Goal: Task Accomplishment & Management: Use online tool/utility

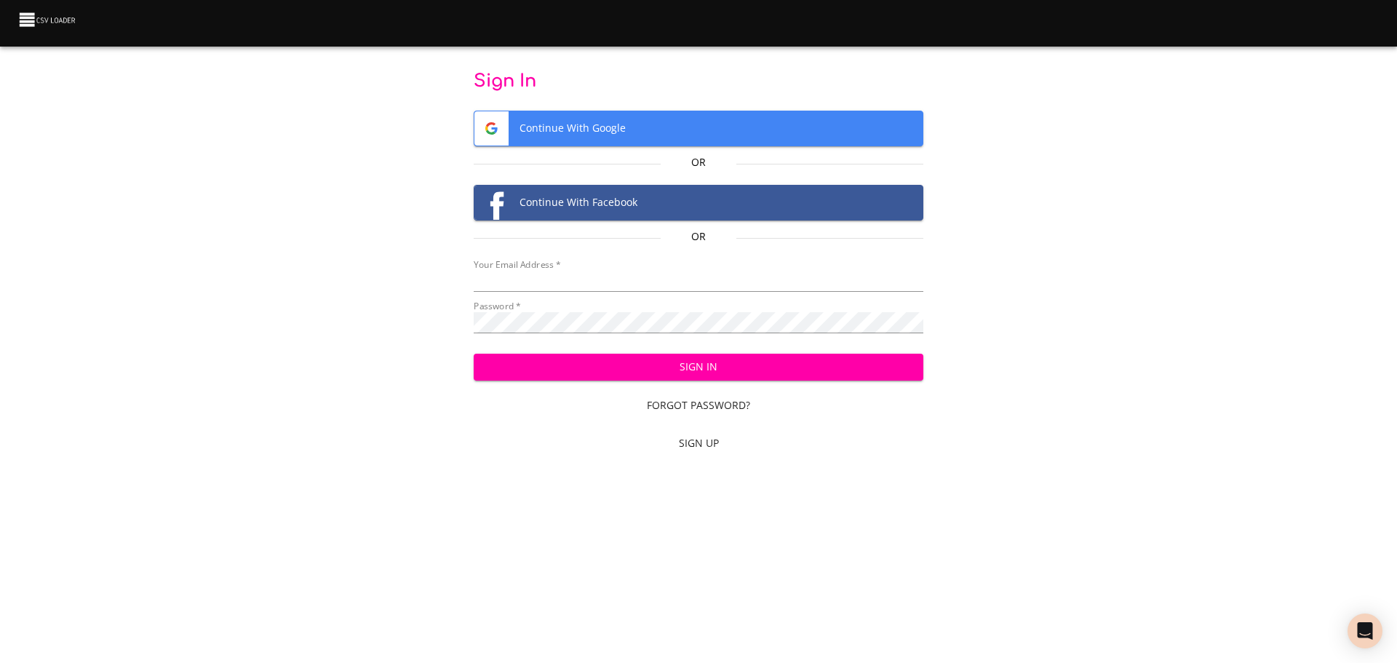
type input "[EMAIL_ADDRESS][DOMAIN_NAME]"
click at [666, 373] on span "Sign In" at bounding box center [698, 367] width 427 height 18
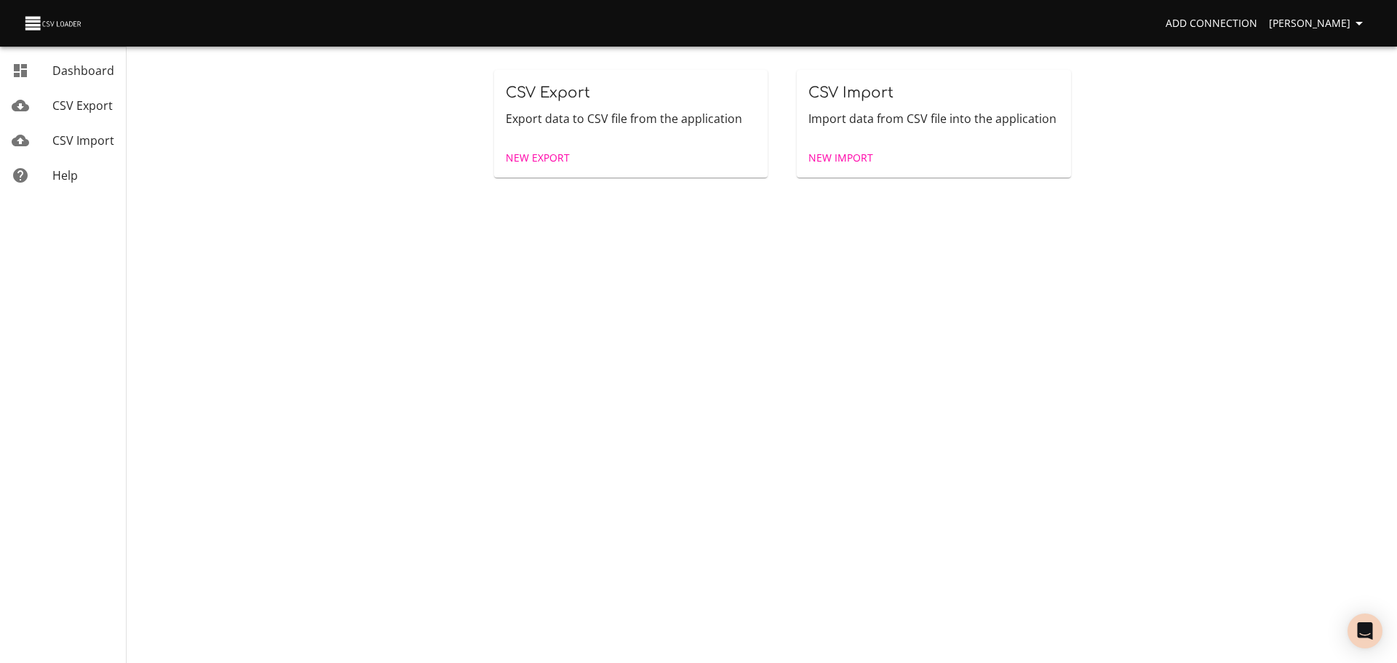
click at [839, 166] on span "New Import" at bounding box center [841, 158] width 65 height 18
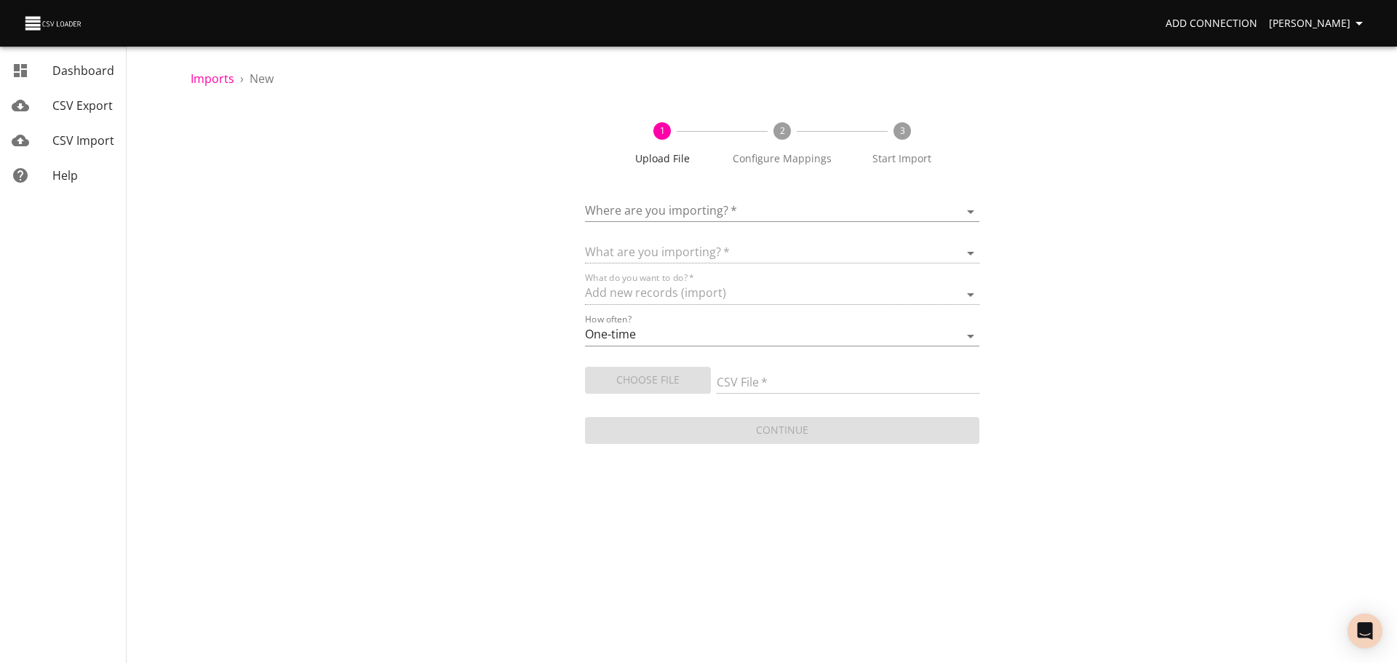
click at [632, 216] on body "Add Connection [PERSON_NAME] Dashboard CSV Export CSV Import Help Imports › New…" at bounding box center [698, 331] width 1397 height 663
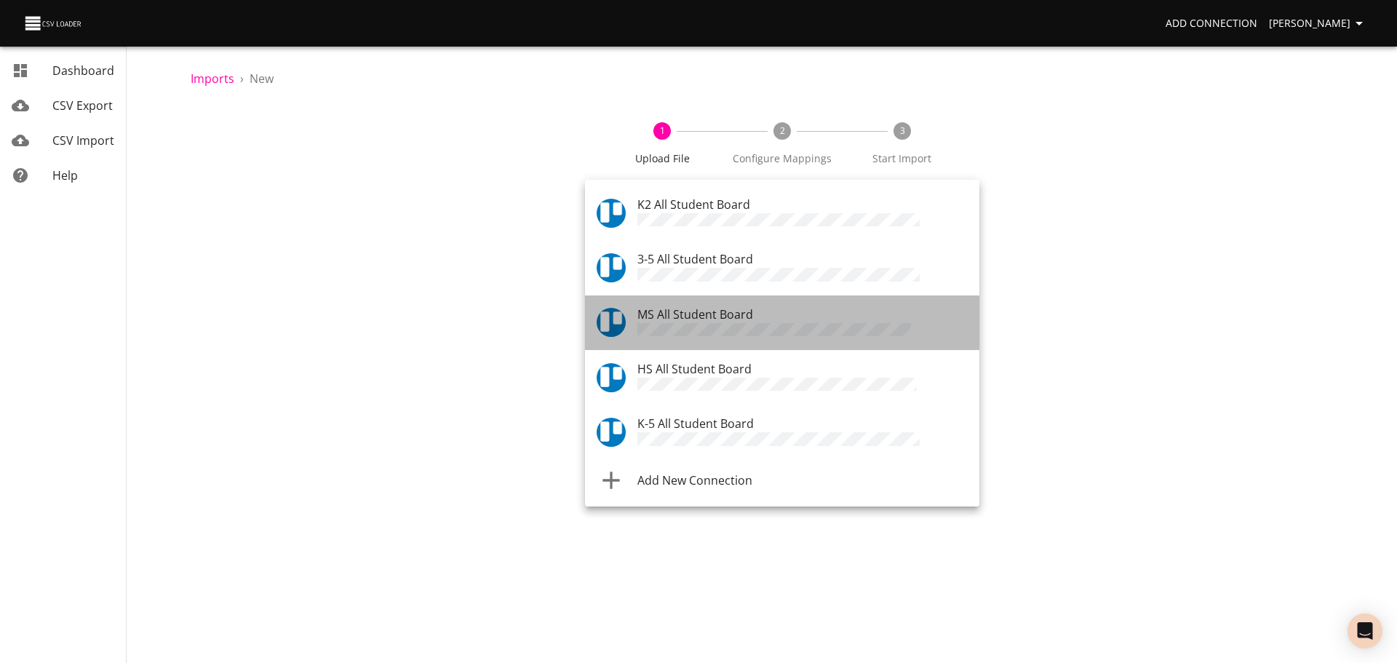
click at [675, 311] on span "MS All Student Board" at bounding box center [696, 314] width 116 height 16
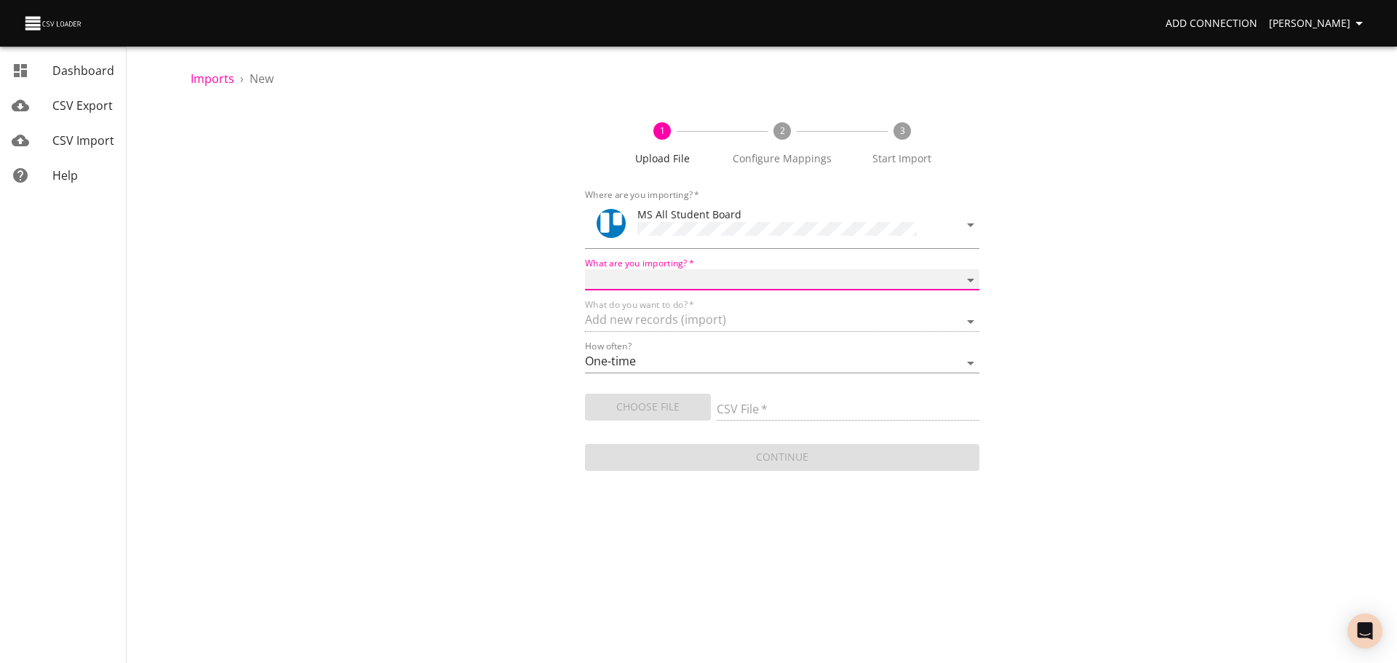
click at [686, 269] on select "Boards Cards Checkitems Checklists" at bounding box center [782, 279] width 394 height 21
select select "cards"
click at [585, 269] on select "Boards Cards Checkitems Checklists" at bounding box center [782, 279] width 394 height 21
click at [671, 400] on span "Choose File" at bounding box center [648, 407] width 103 height 18
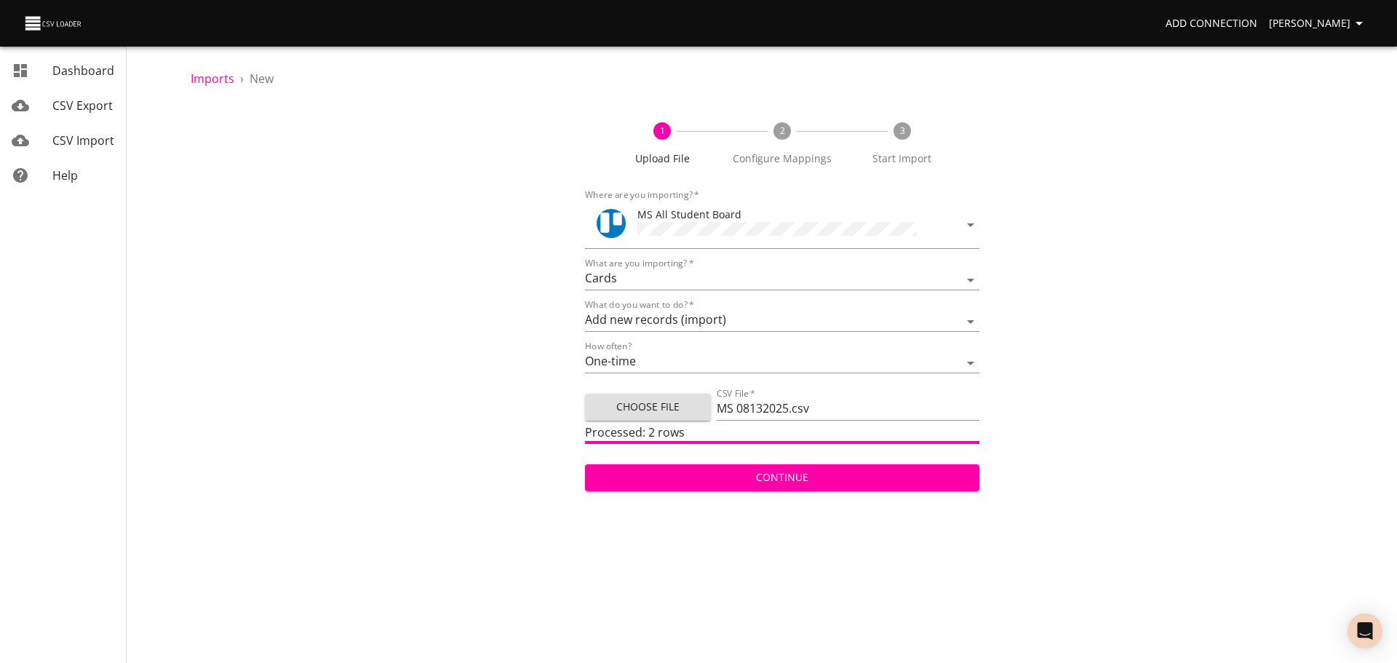
click at [671, 405] on span "Choose File" at bounding box center [648, 407] width 103 height 18
type input "MS 1 08132025.csv"
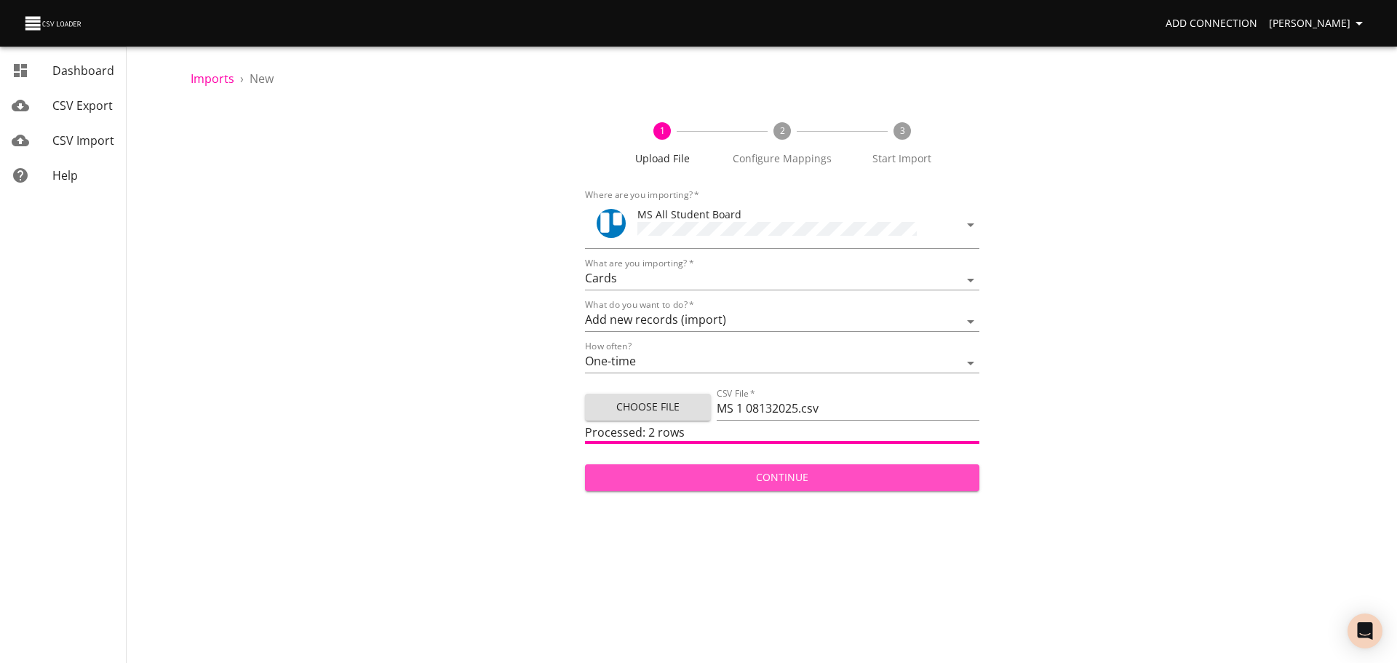
click at [877, 480] on span "Continue" at bounding box center [782, 478] width 371 height 18
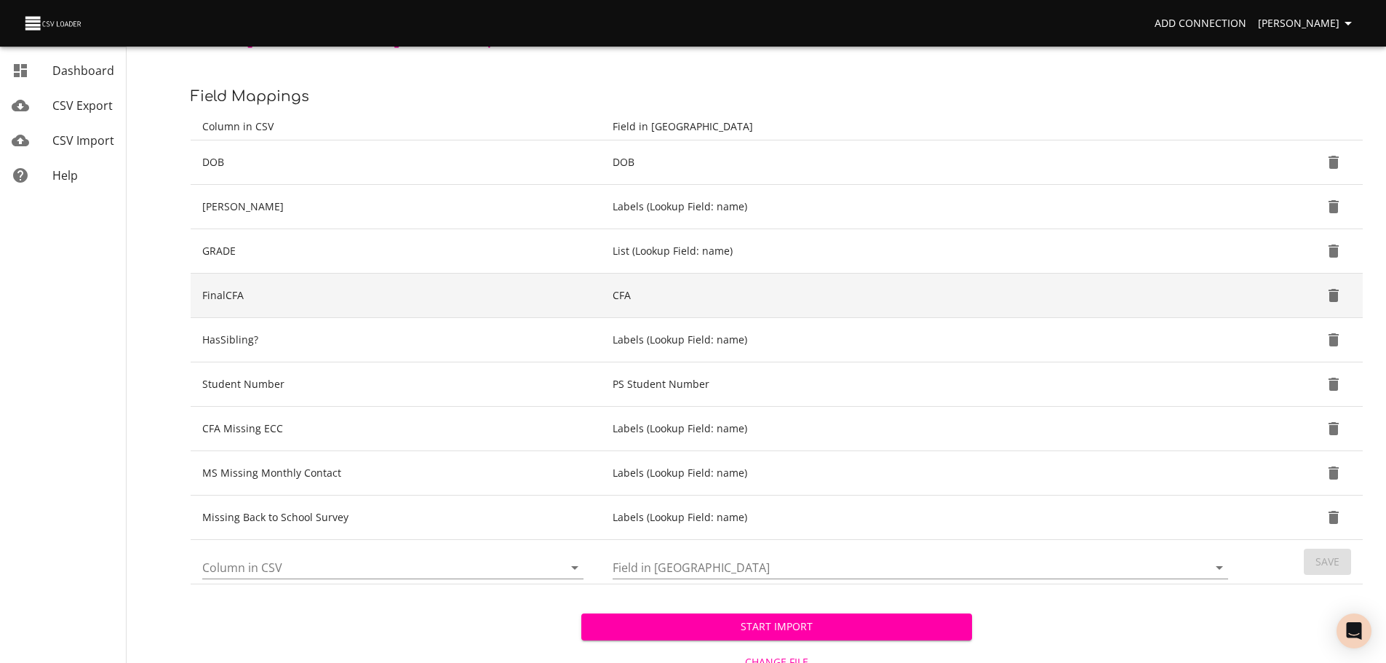
scroll to position [157, 0]
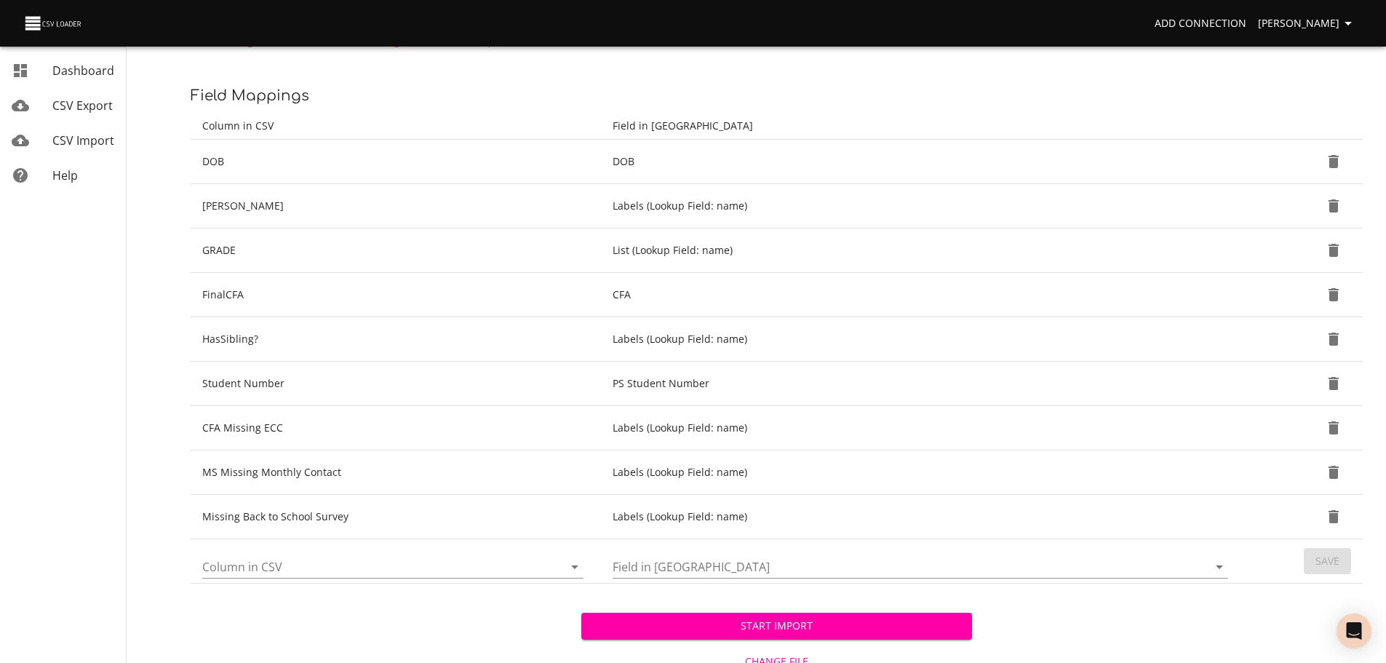
click at [579, 568] on icon "Open" at bounding box center [574, 566] width 17 height 17
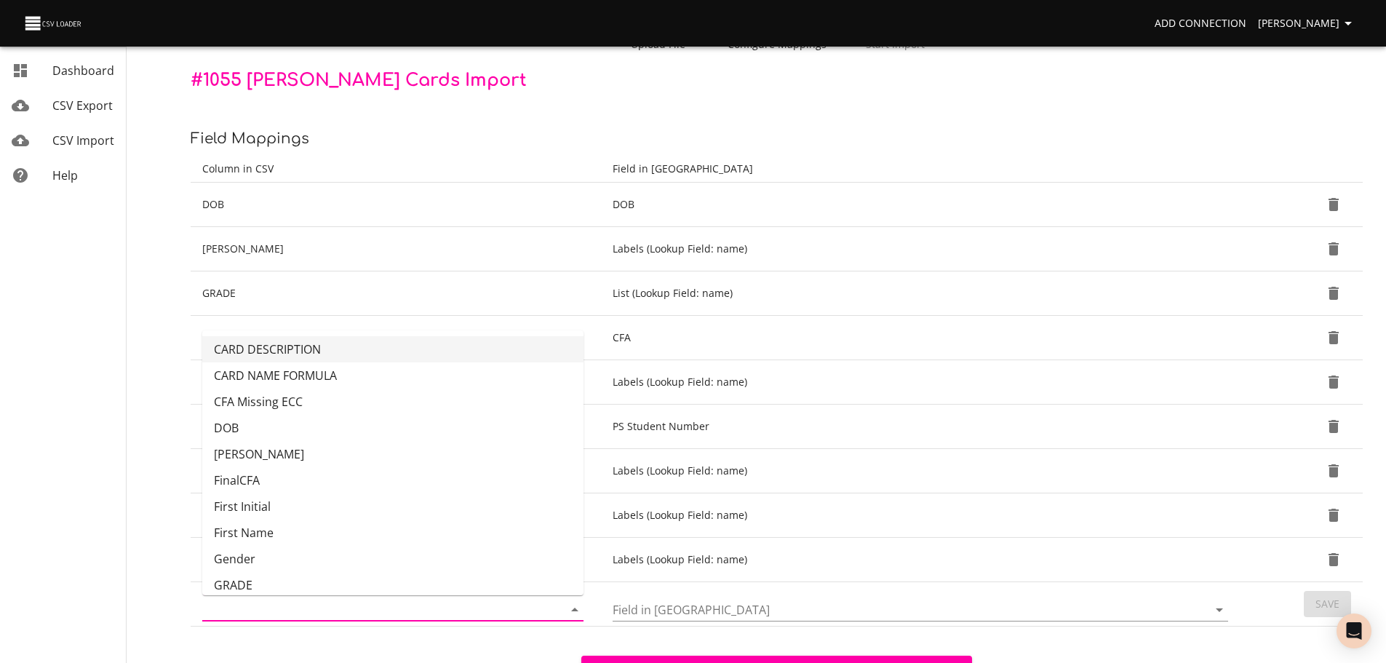
scroll to position [112, 0]
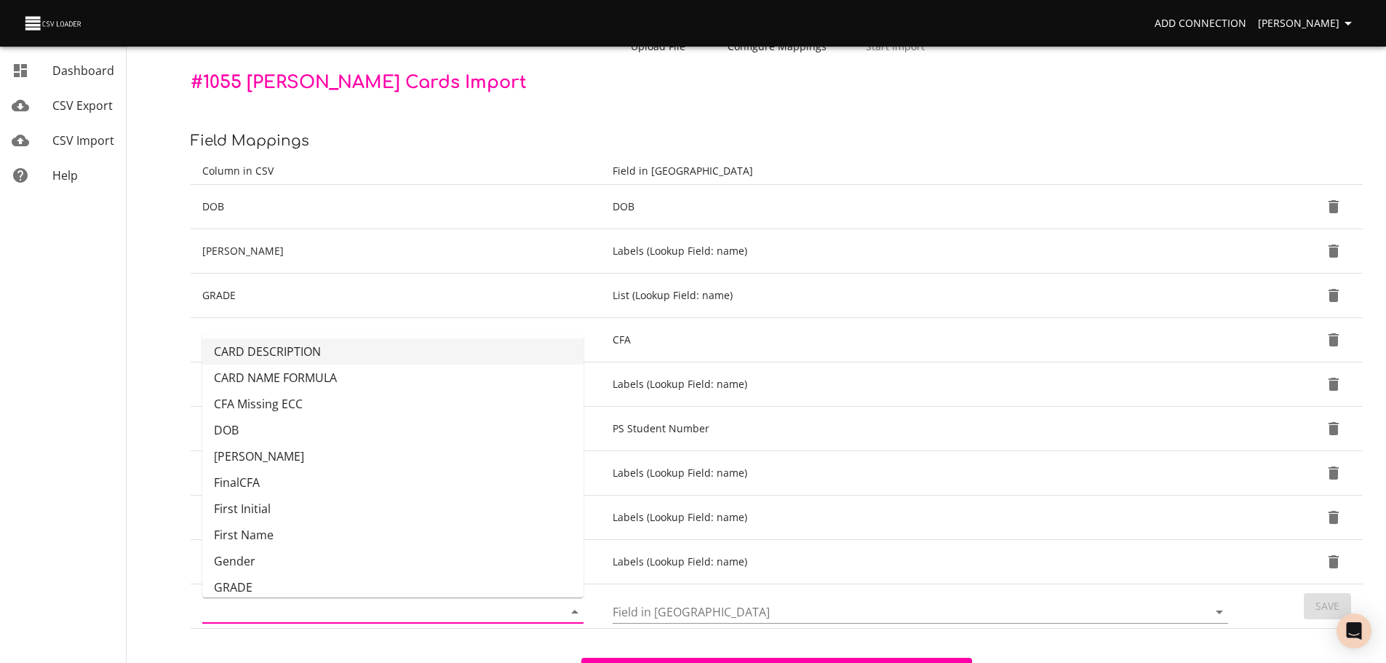
click at [520, 347] on li "CARD DESCRIPTION" at bounding box center [392, 351] width 381 height 26
type input "CARD DESCRIPTION"
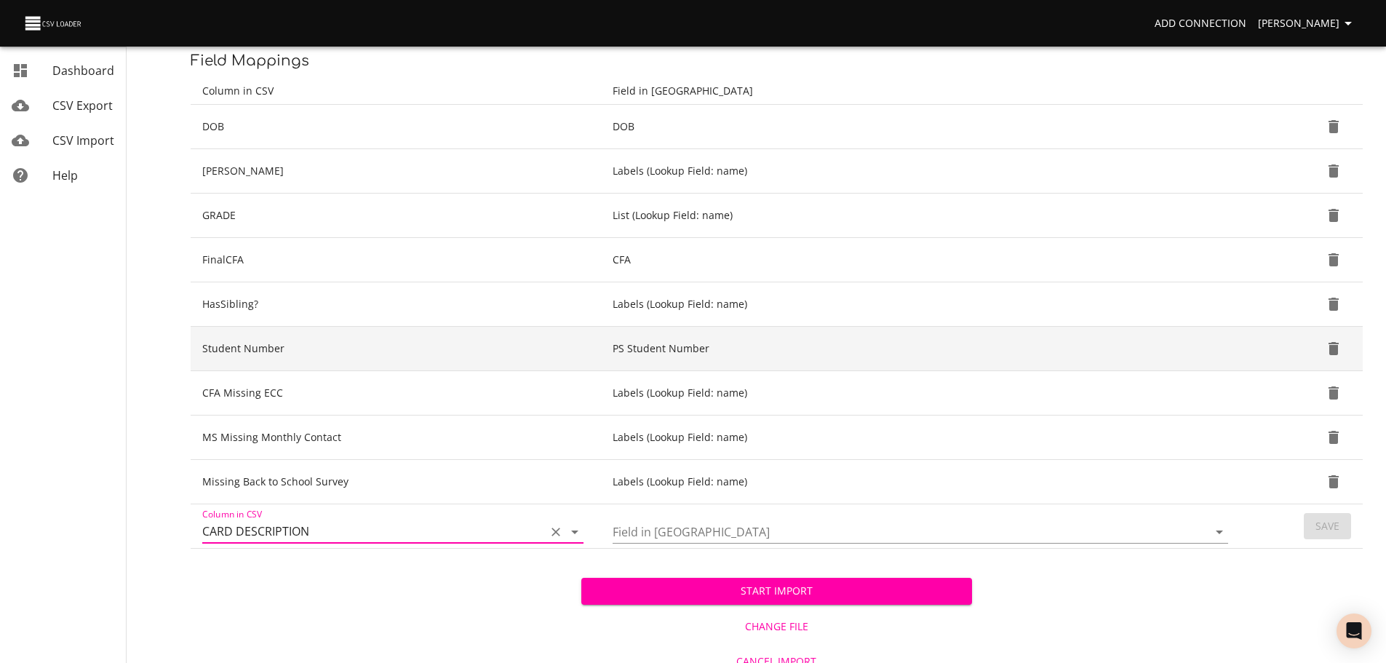
scroll to position [207, 0]
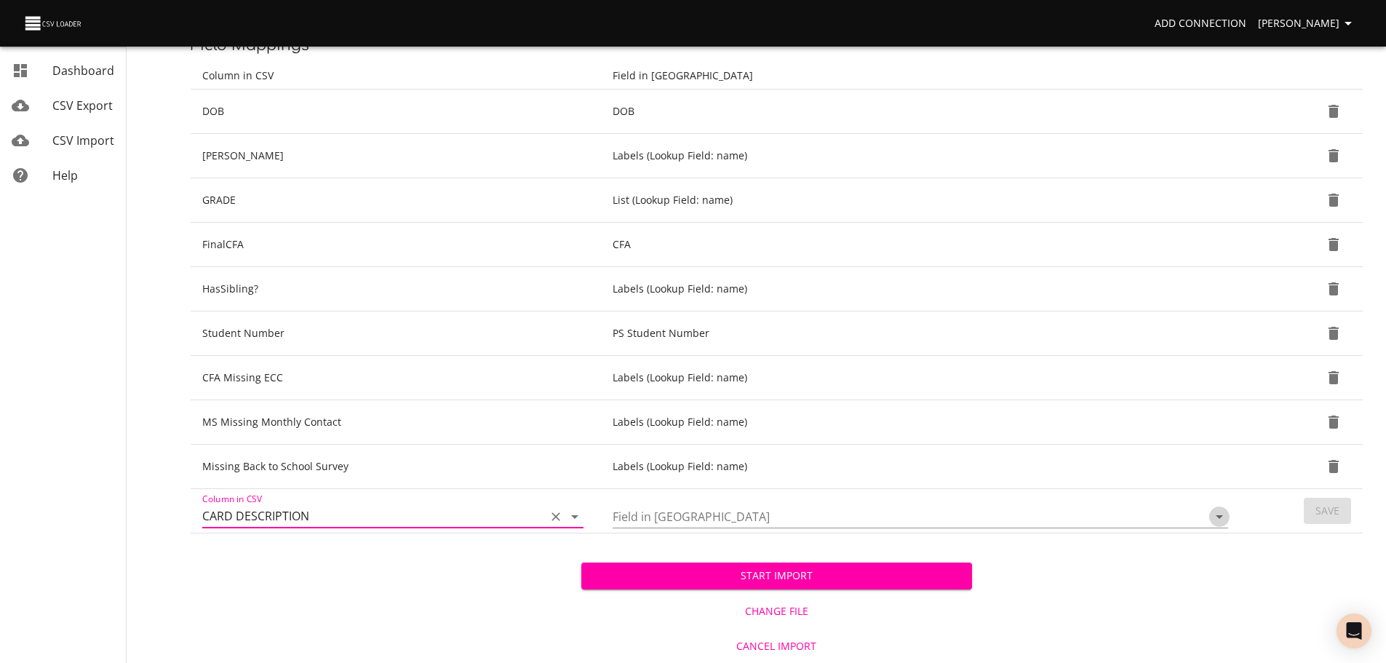
click at [1226, 521] on icon "Open" at bounding box center [1219, 516] width 17 height 17
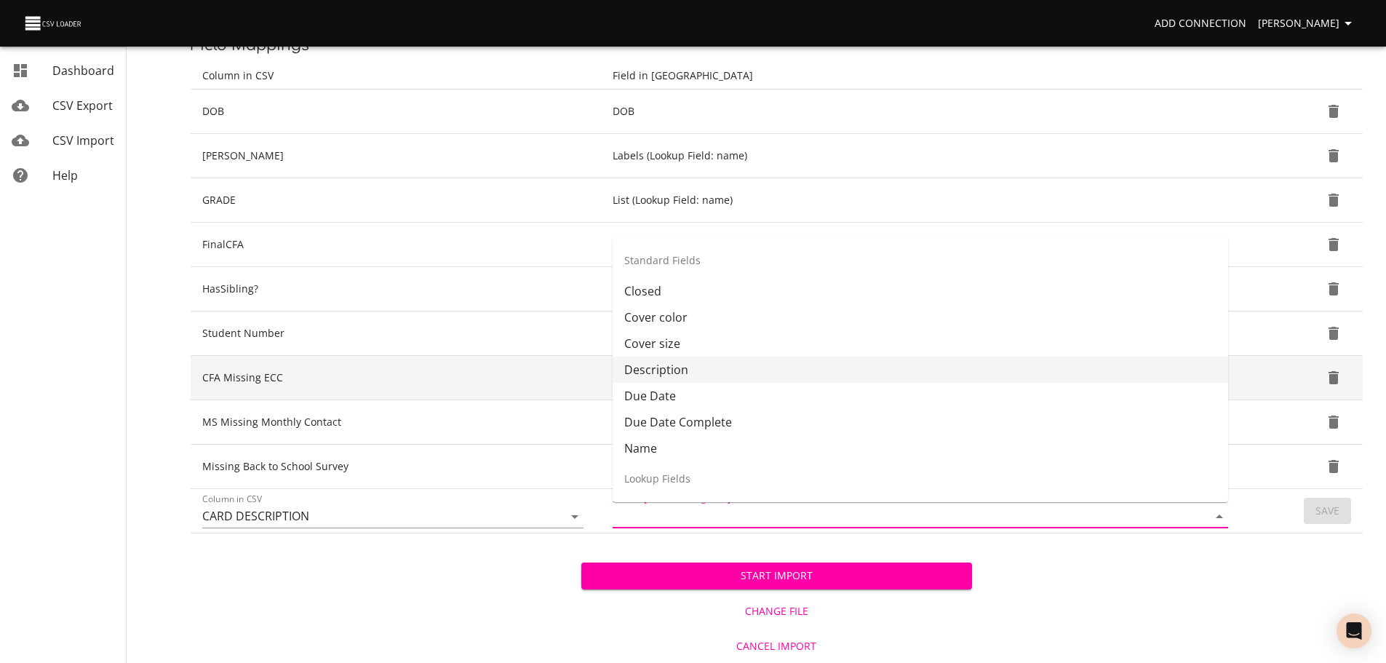
click at [988, 371] on li "Description" at bounding box center [921, 370] width 616 height 26
type input "Description"
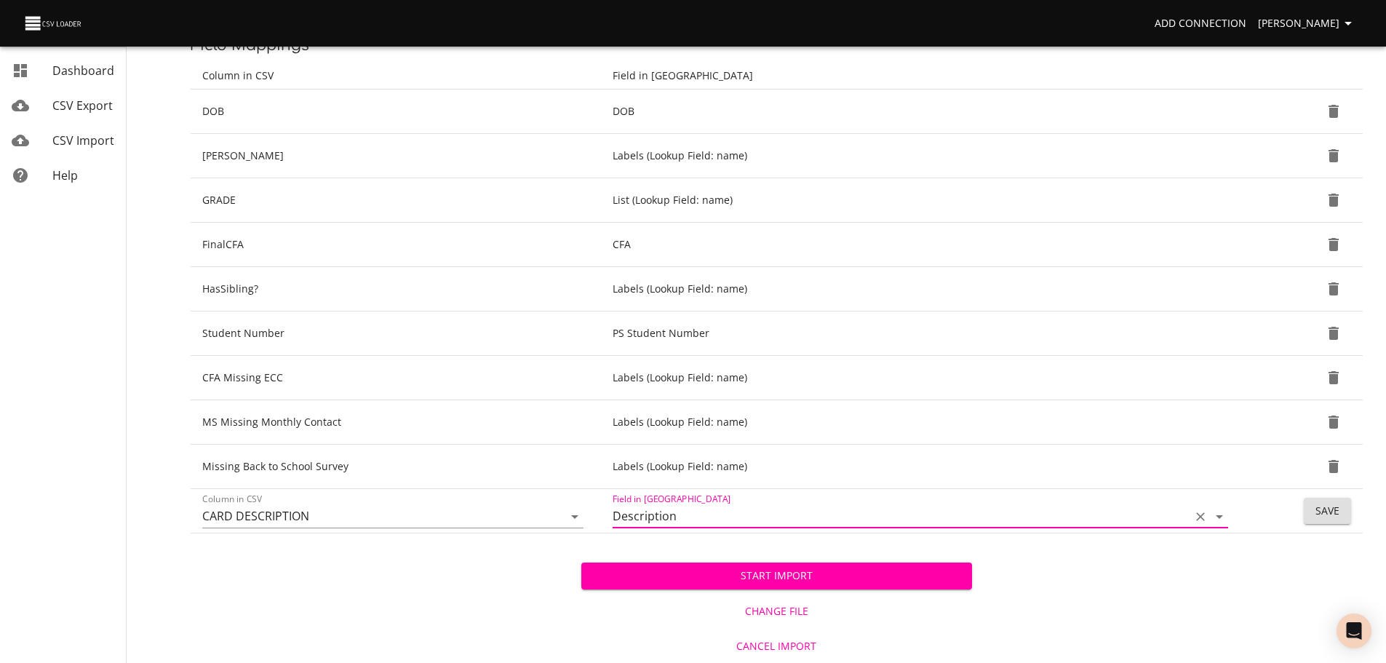
click at [1344, 509] on button "Save" at bounding box center [1327, 511] width 47 height 27
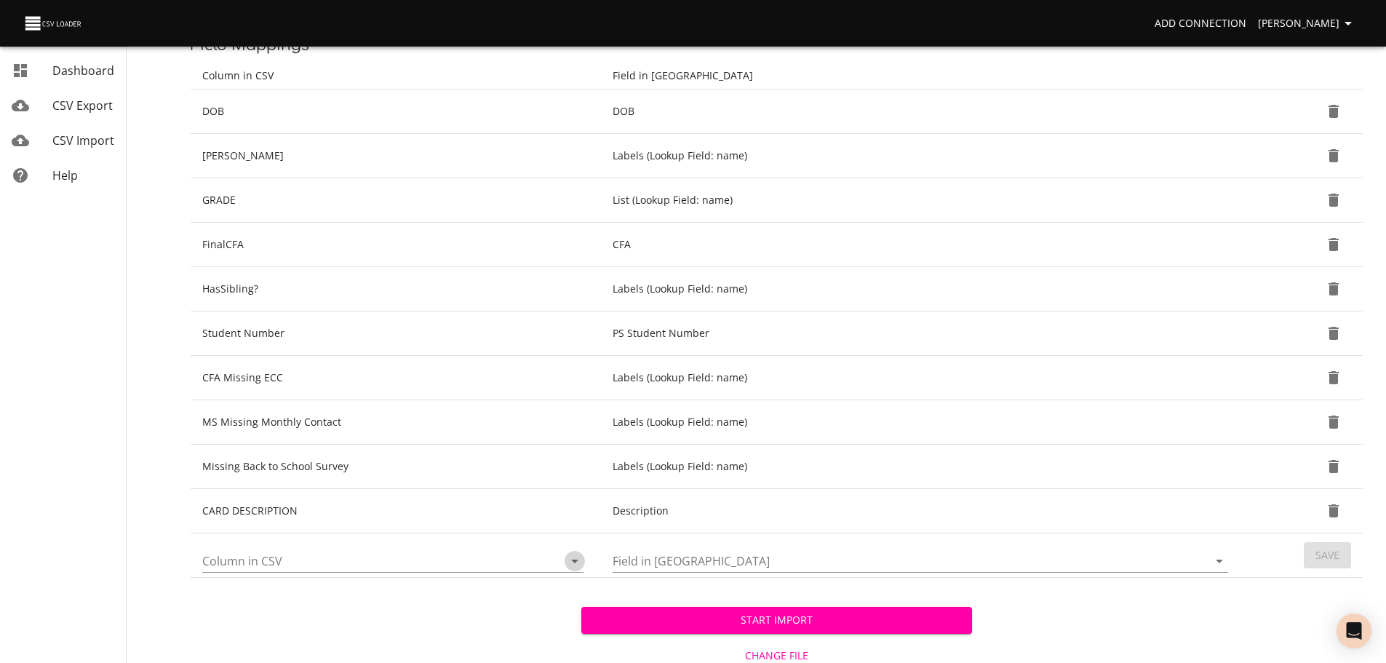
click at [572, 568] on icon "Open" at bounding box center [574, 560] width 17 height 17
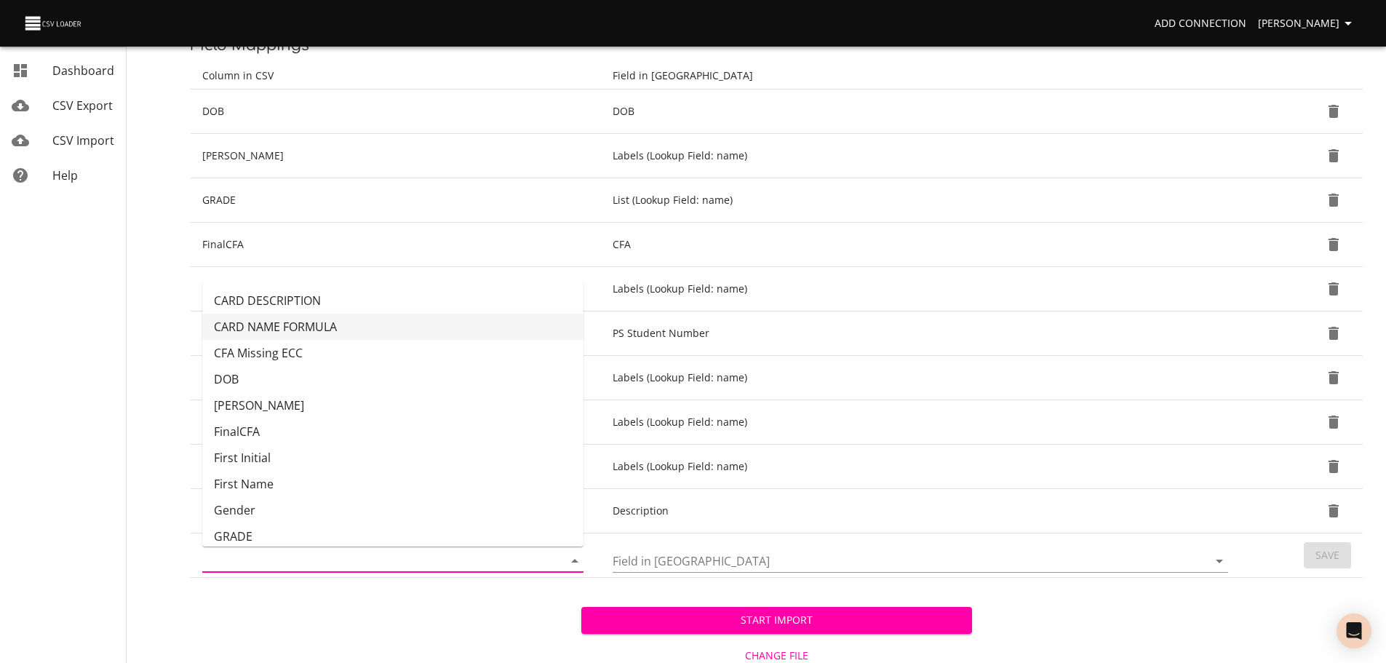
click at [159, 338] on nav "Dashboard CSV Export CSV Import Help" at bounding box center [83, 250] width 167 height 915
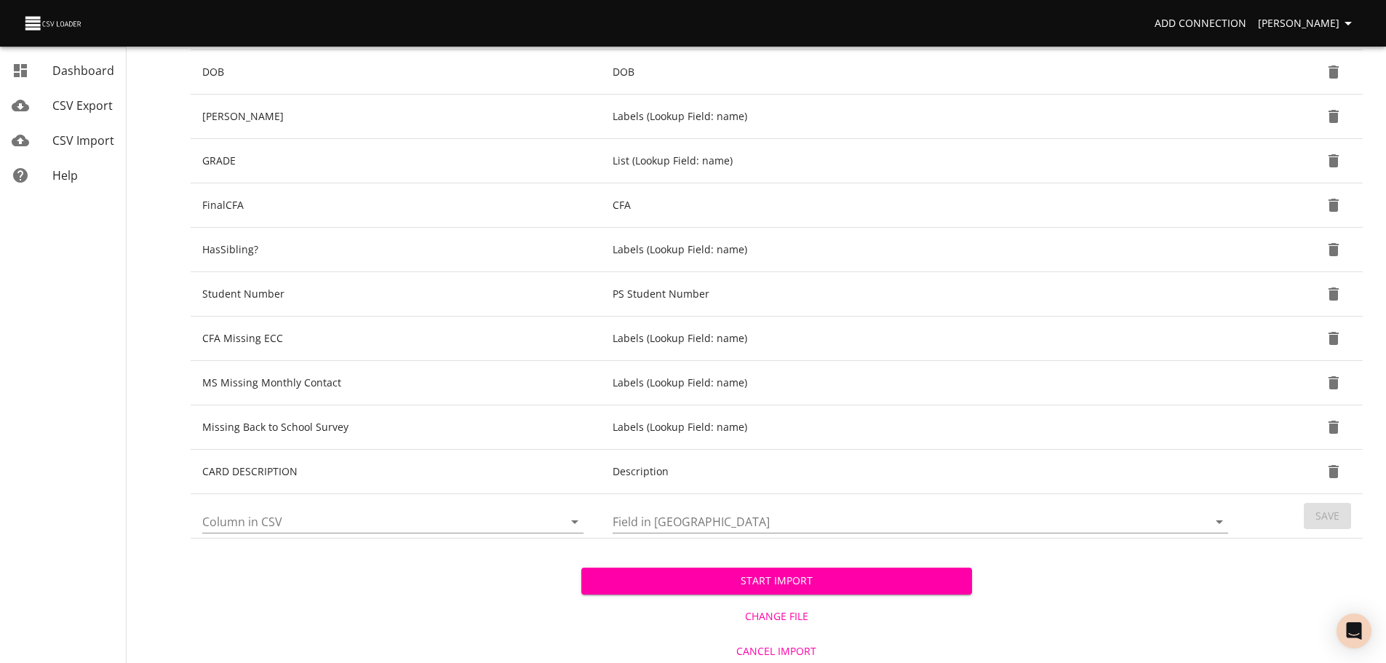
scroll to position [252, 0]
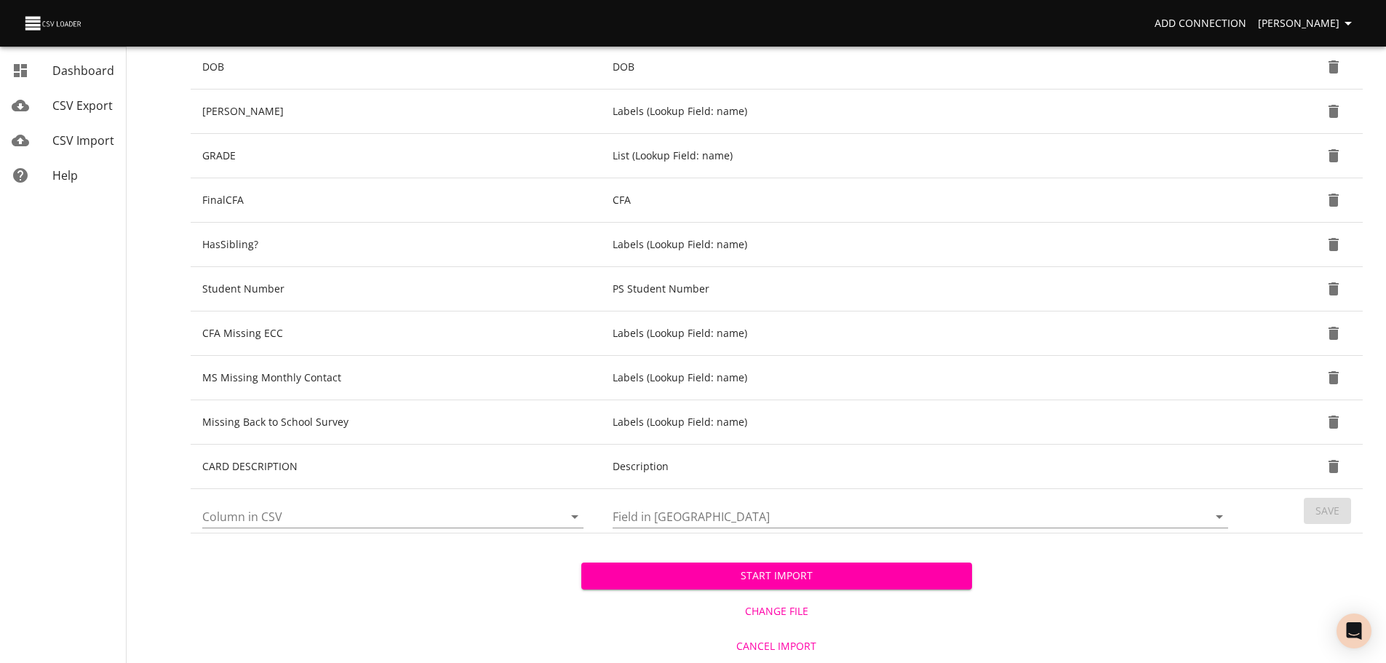
click at [579, 528] on div at bounding box center [392, 516] width 381 height 23
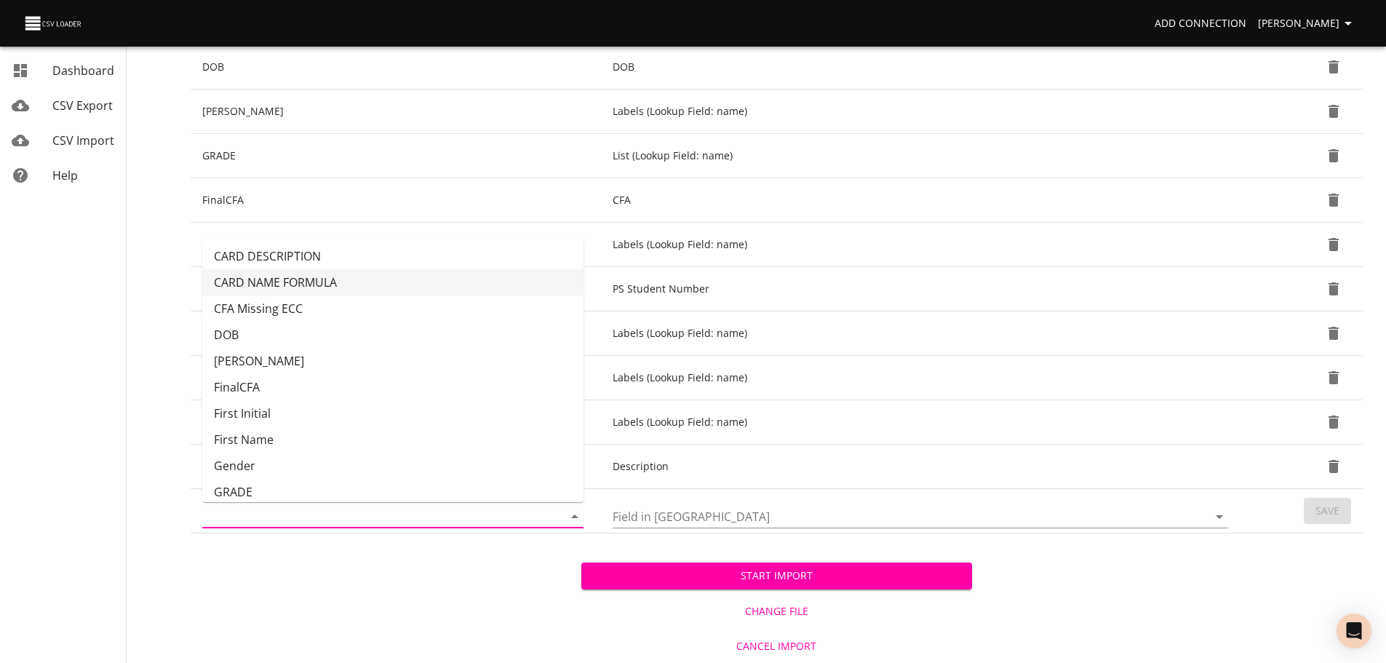
click at [443, 291] on li "CARD NAME FORMULA" at bounding box center [392, 282] width 381 height 26
type input "CARD NAME FORMULA"
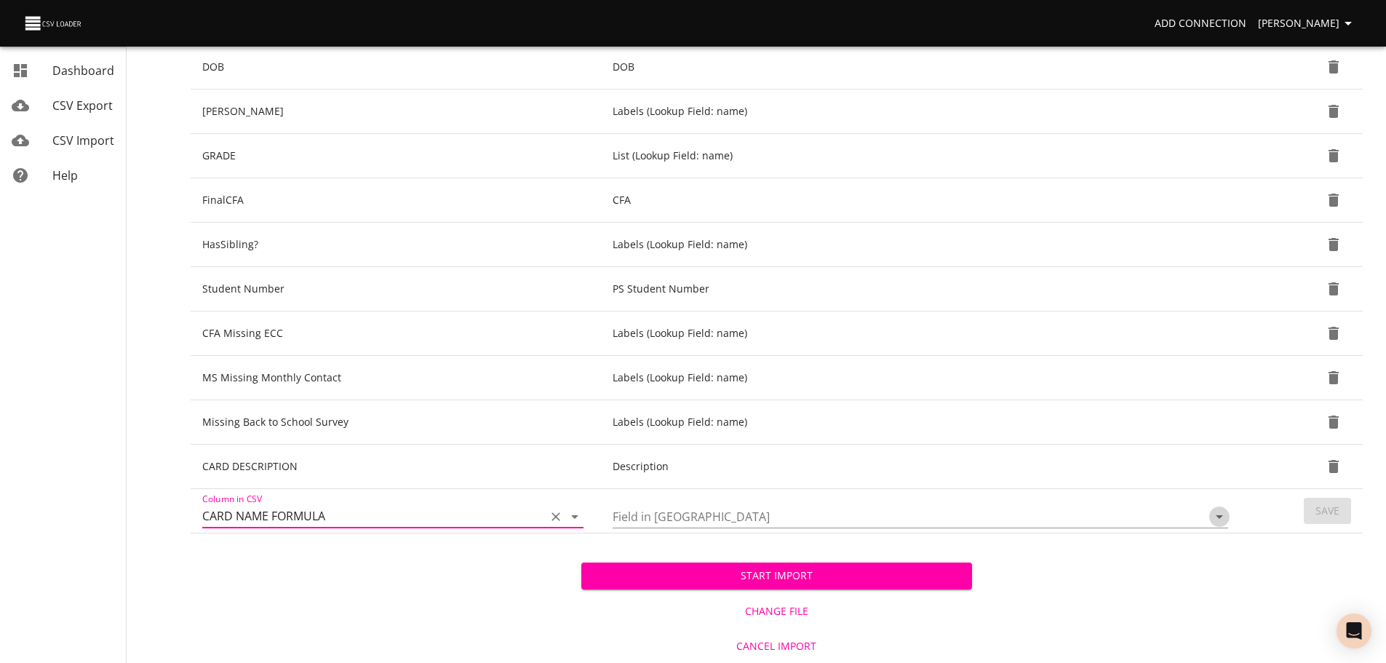
click at [1215, 517] on icon "Open" at bounding box center [1219, 516] width 17 height 17
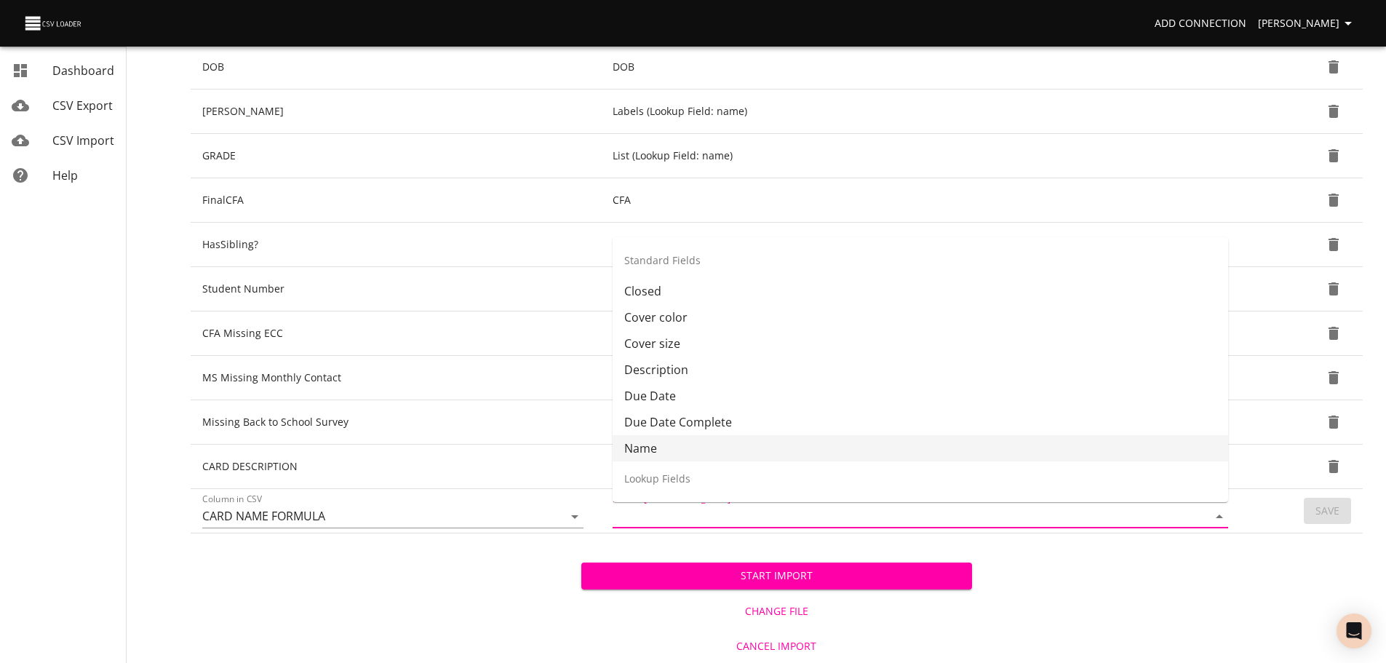
click at [1020, 437] on li "Name" at bounding box center [921, 448] width 616 height 26
type input "Name"
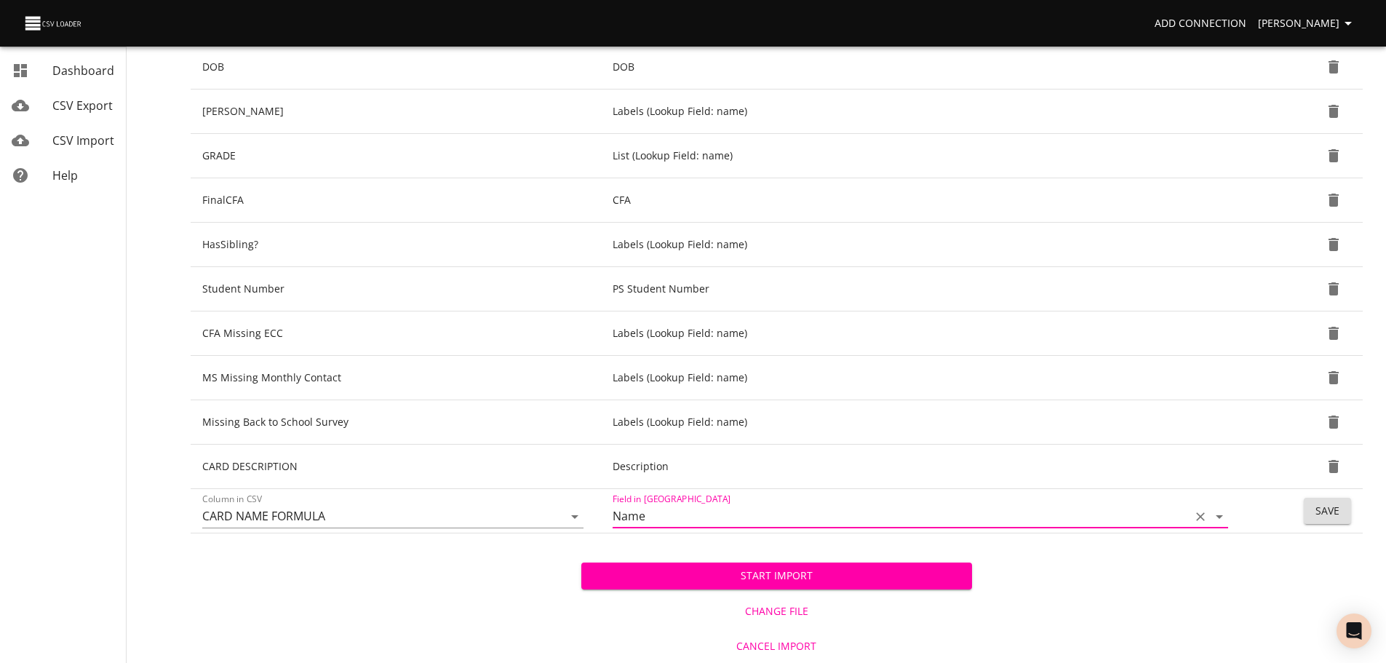
click at [1316, 512] on span "Save" at bounding box center [1328, 511] width 24 height 18
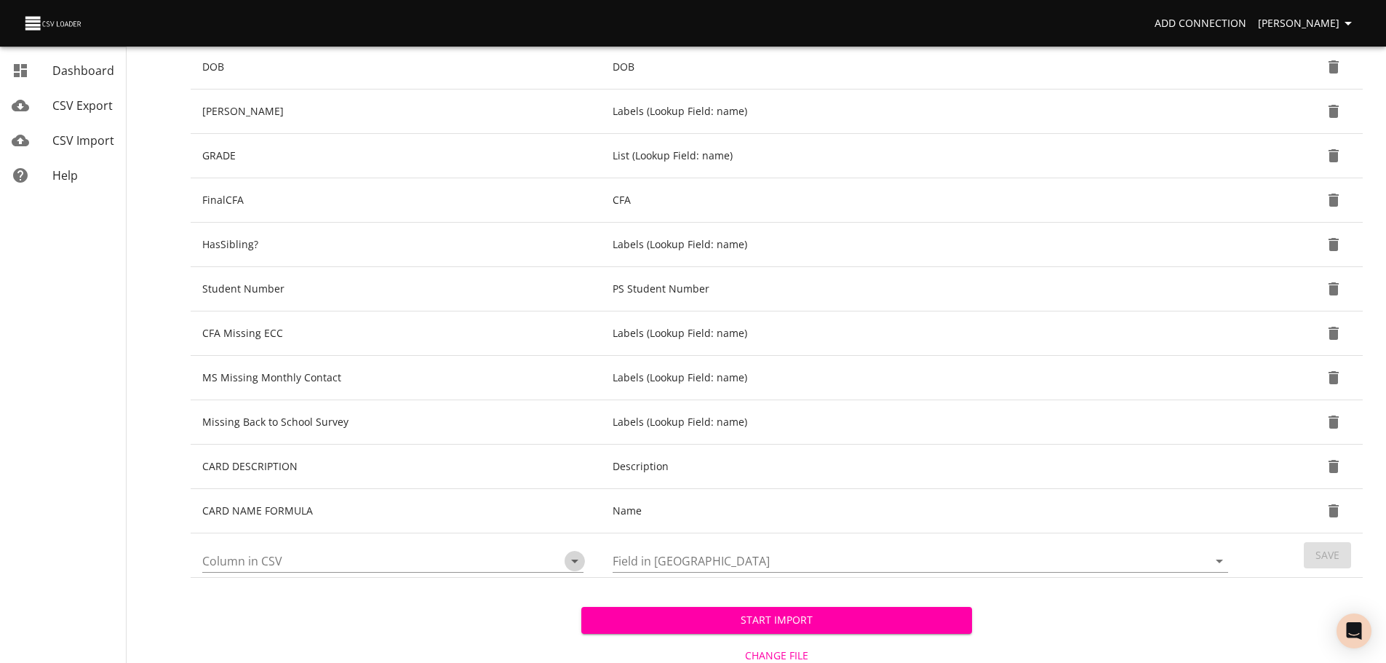
click at [574, 555] on icon "Open" at bounding box center [574, 560] width 17 height 17
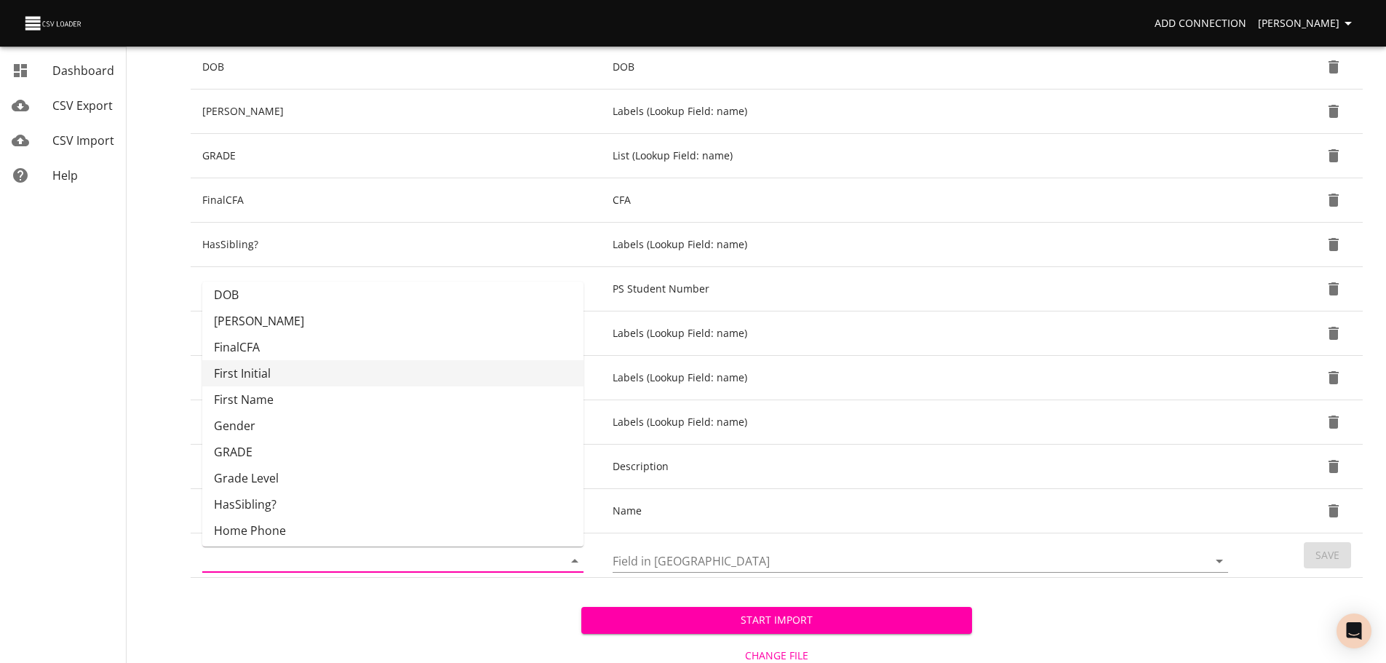
scroll to position [86, 0]
click at [450, 460] on li "GRADE" at bounding box center [392, 450] width 381 height 26
type input "GRADE"
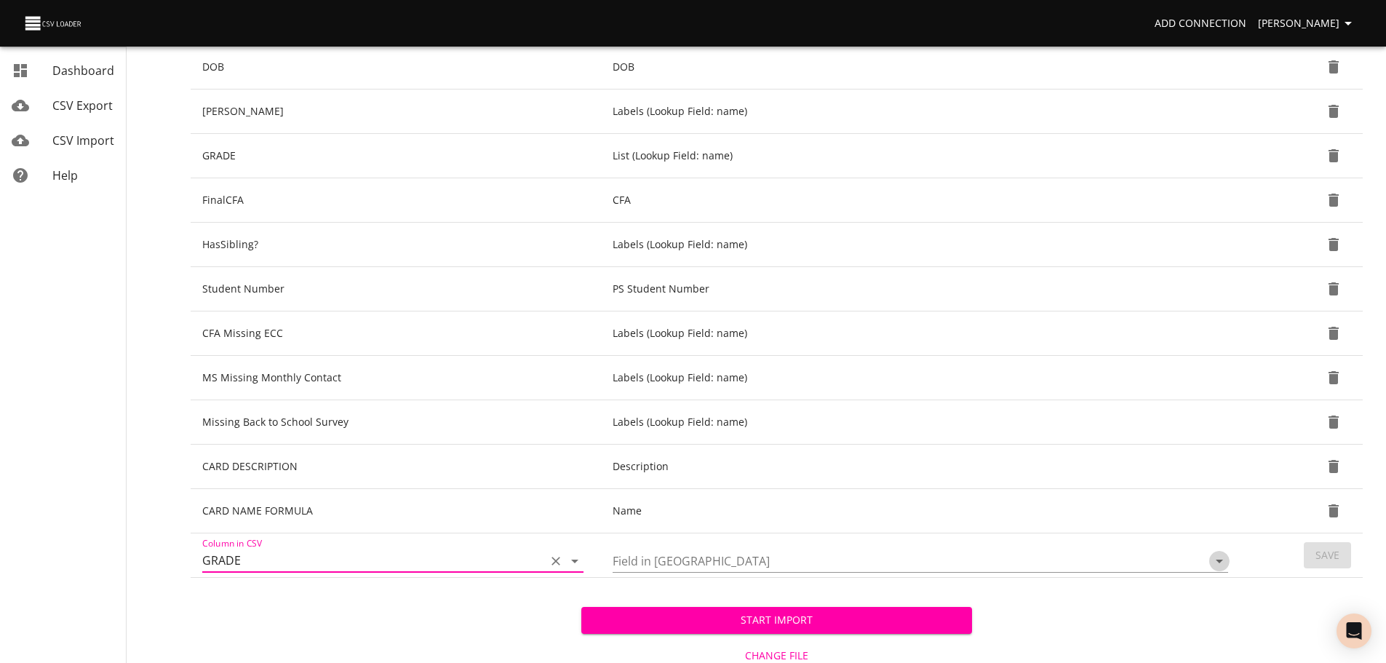
click at [1219, 557] on icon "Open" at bounding box center [1219, 560] width 17 height 17
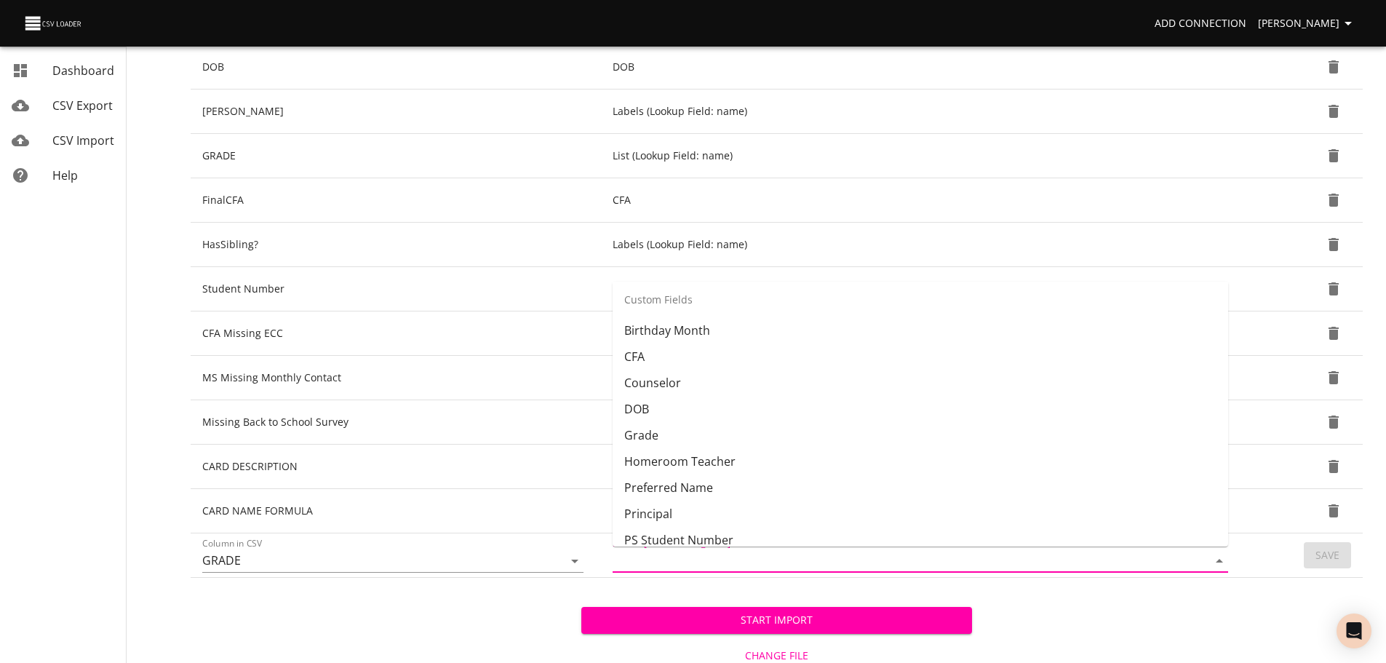
scroll to position [338, 0]
click at [960, 441] on li "Grade" at bounding box center [921, 434] width 616 height 26
type input "Grade"
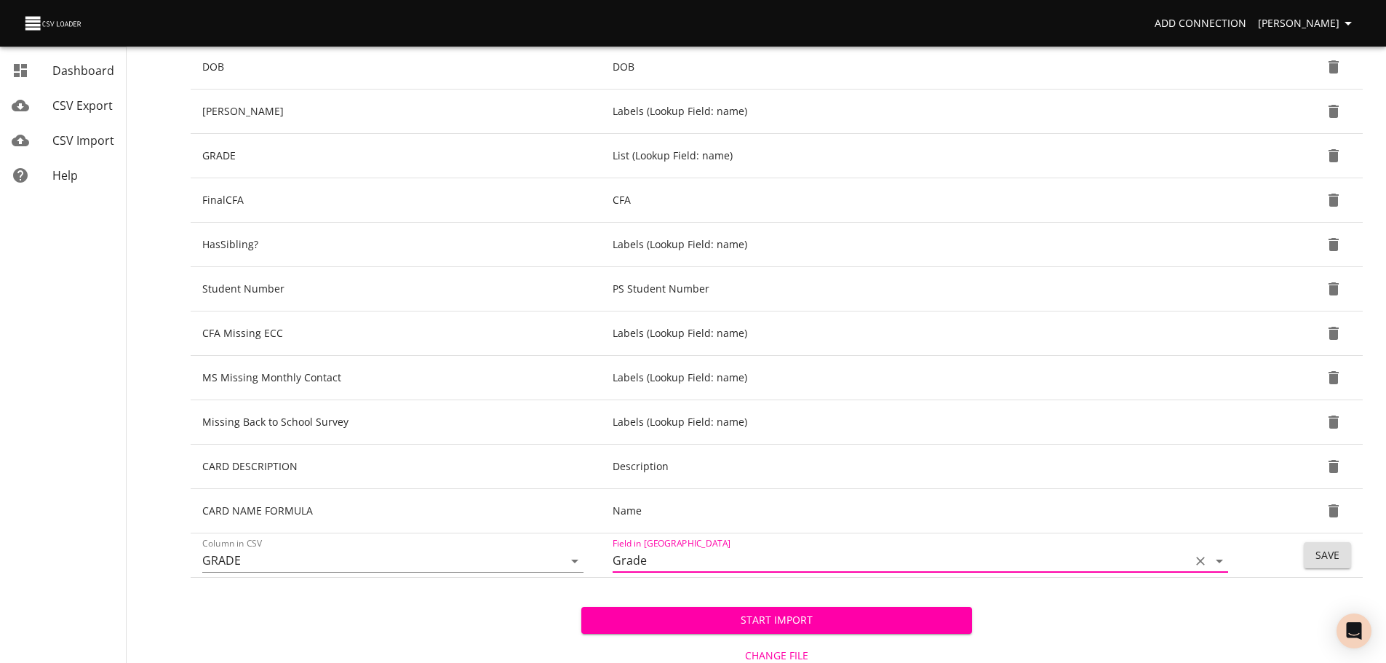
click at [1317, 557] on span "Save" at bounding box center [1328, 556] width 24 height 18
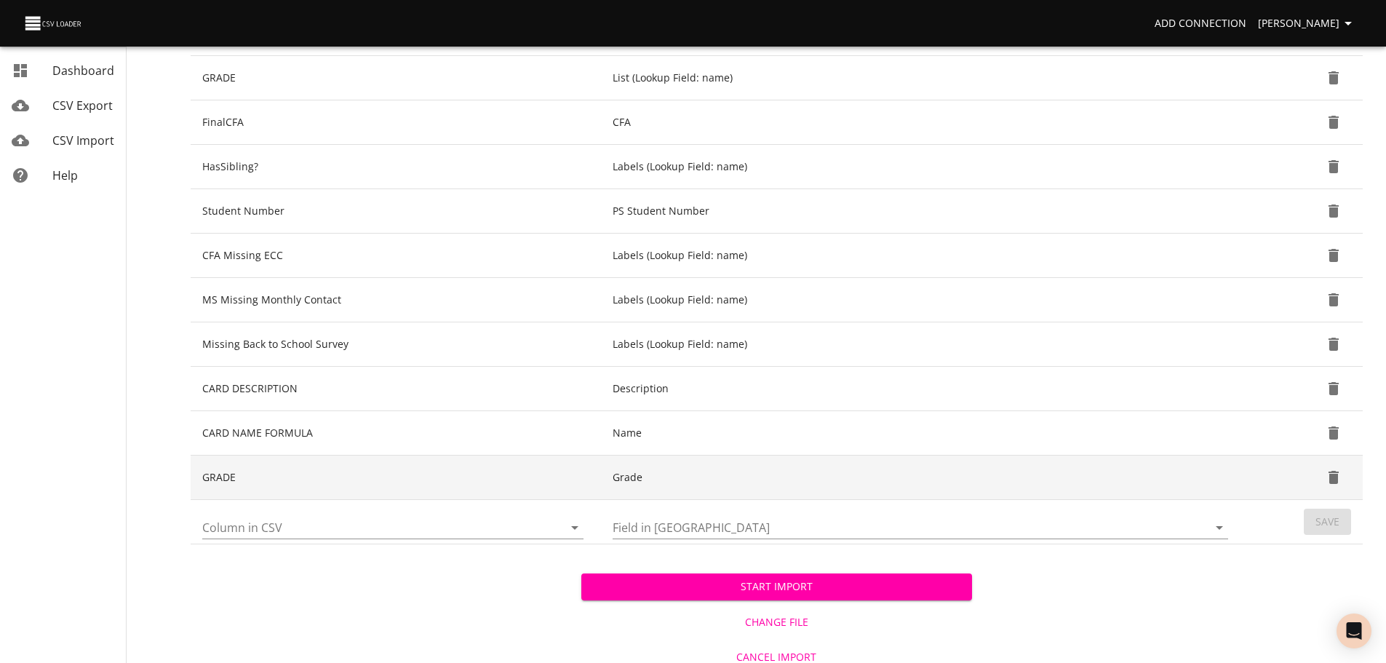
scroll to position [341, 0]
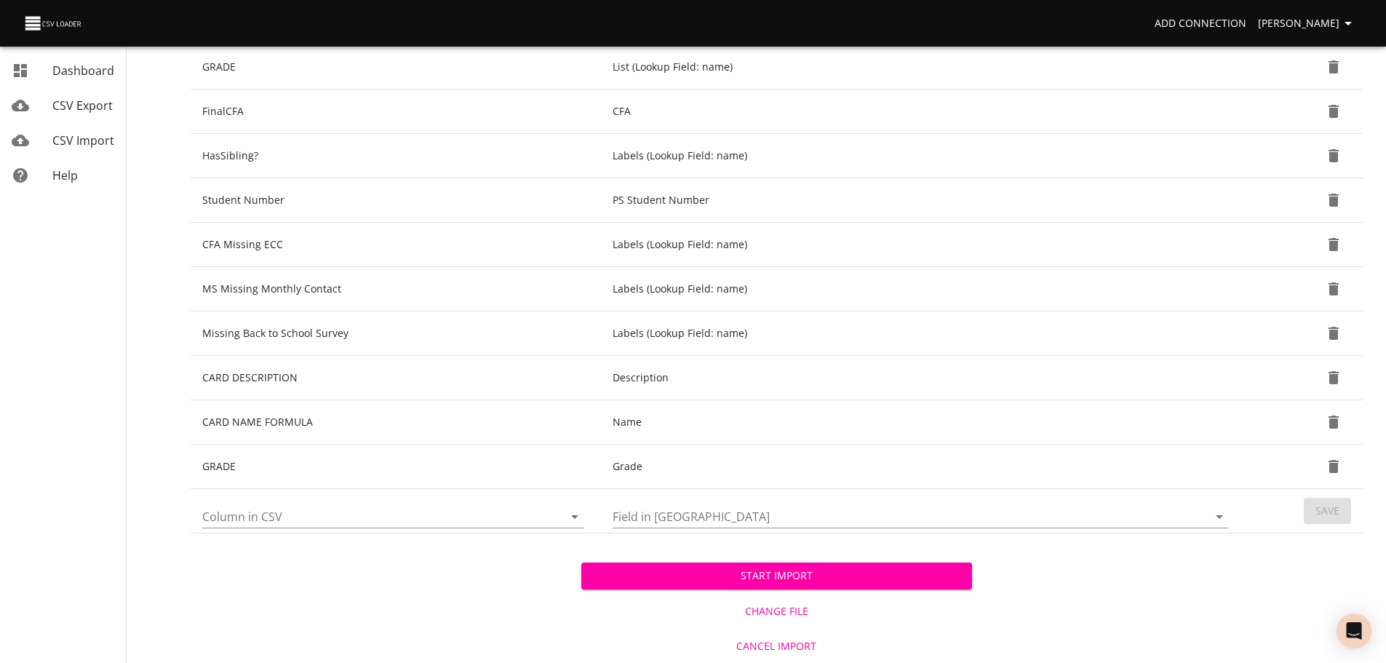
click at [570, 522] on icon "Open" at bounding box center [574, 516] width 17 height 17
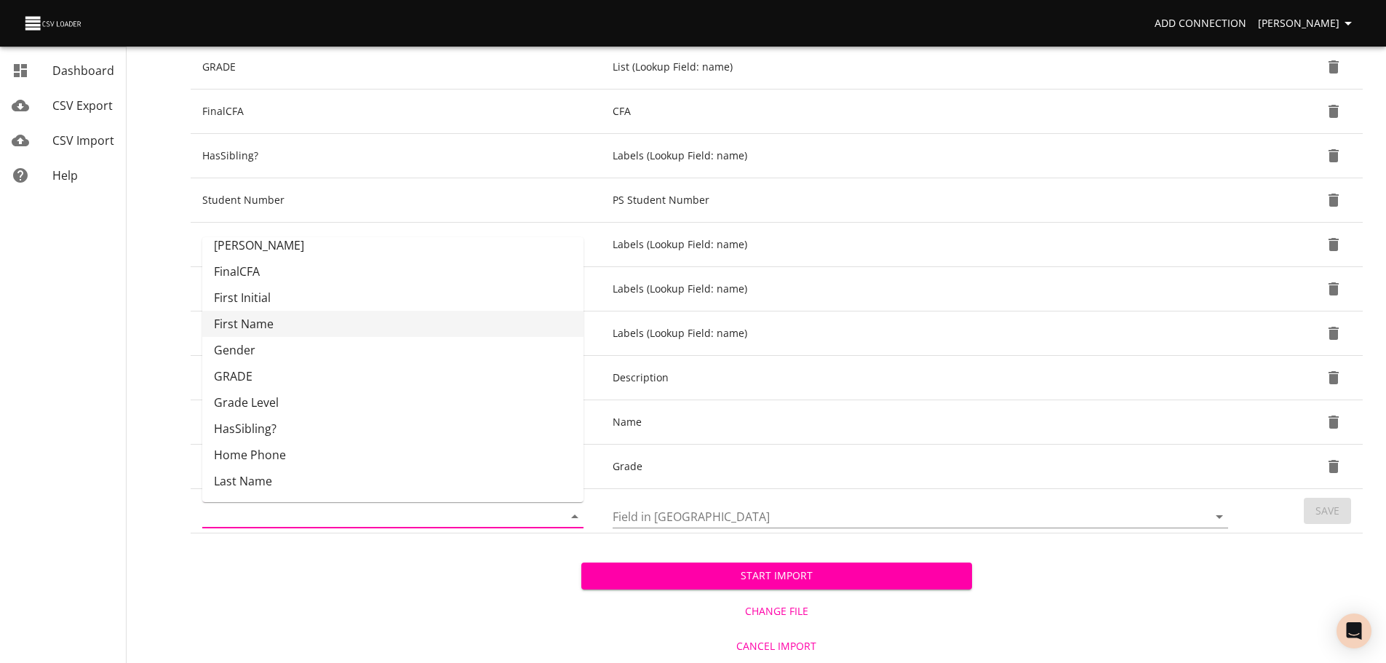
scroll to position [119, 0]
click at [475, 424] on li "HasSibling?" at bounding box center [392, 426] width 381 height 26
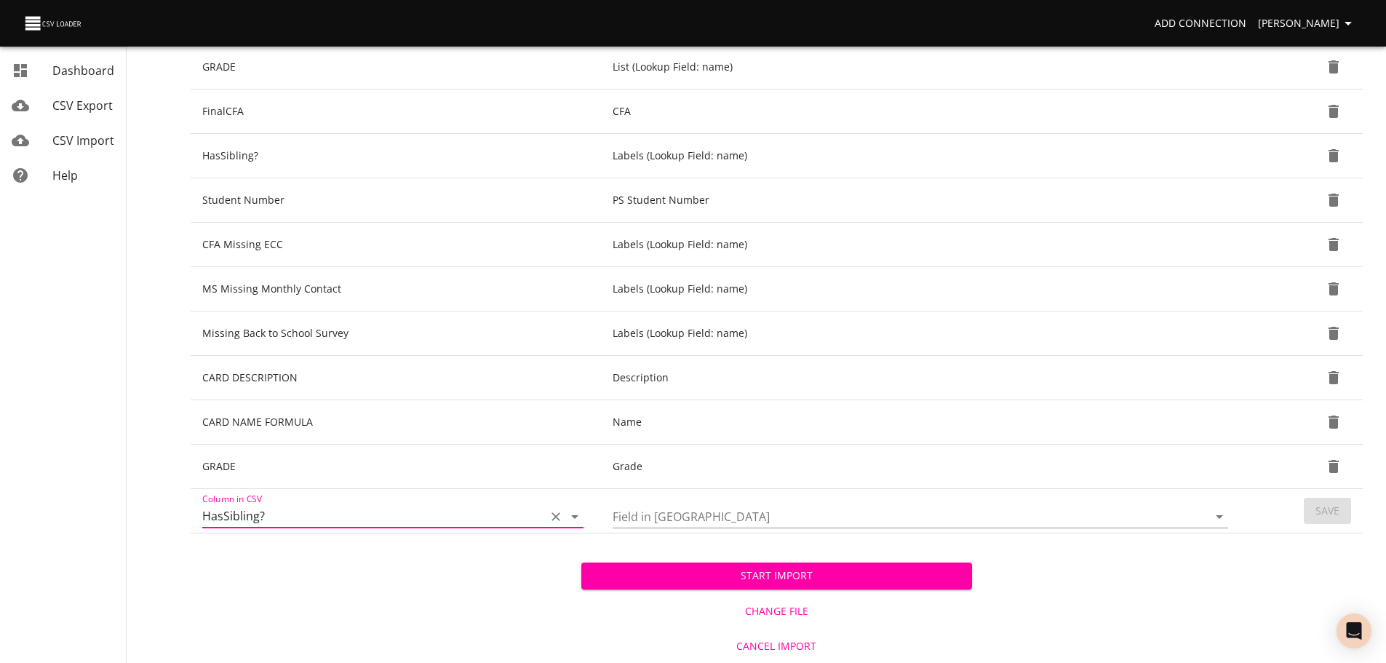
click at [579, 515] on icon "Open" at bounding box center [574, 516] width 17 height 17
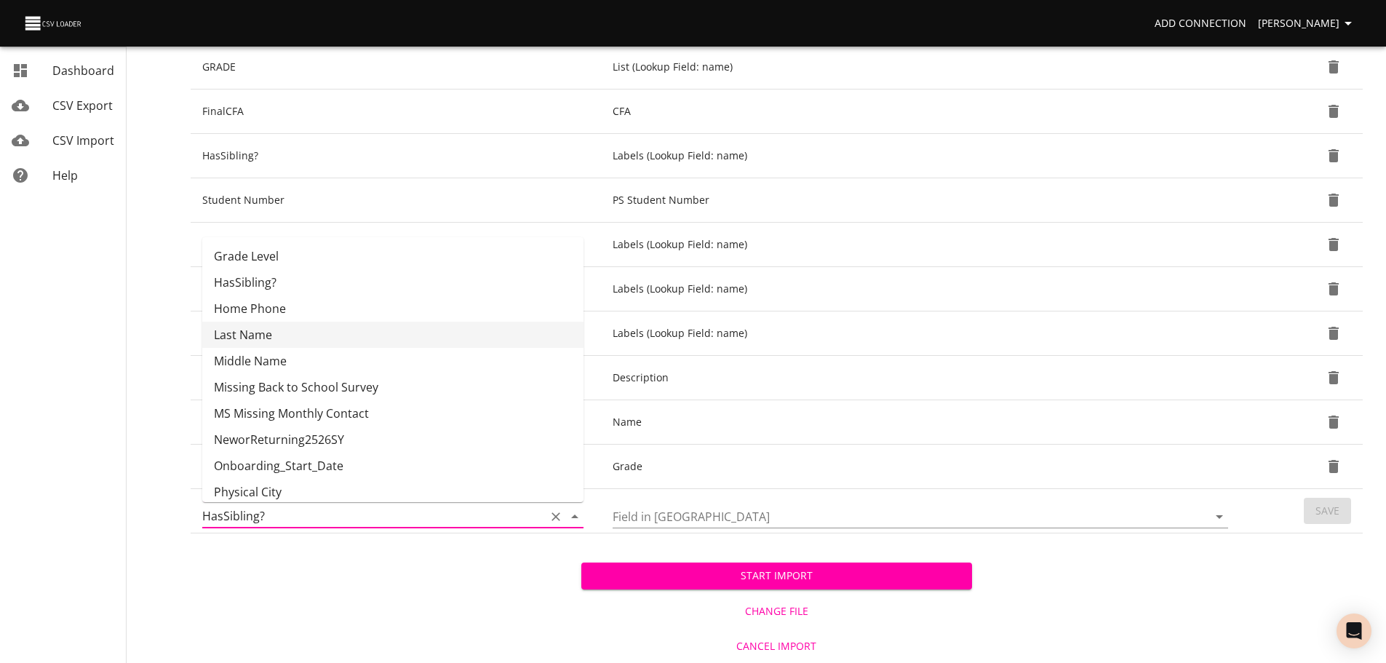
scroll to position [273, 0]
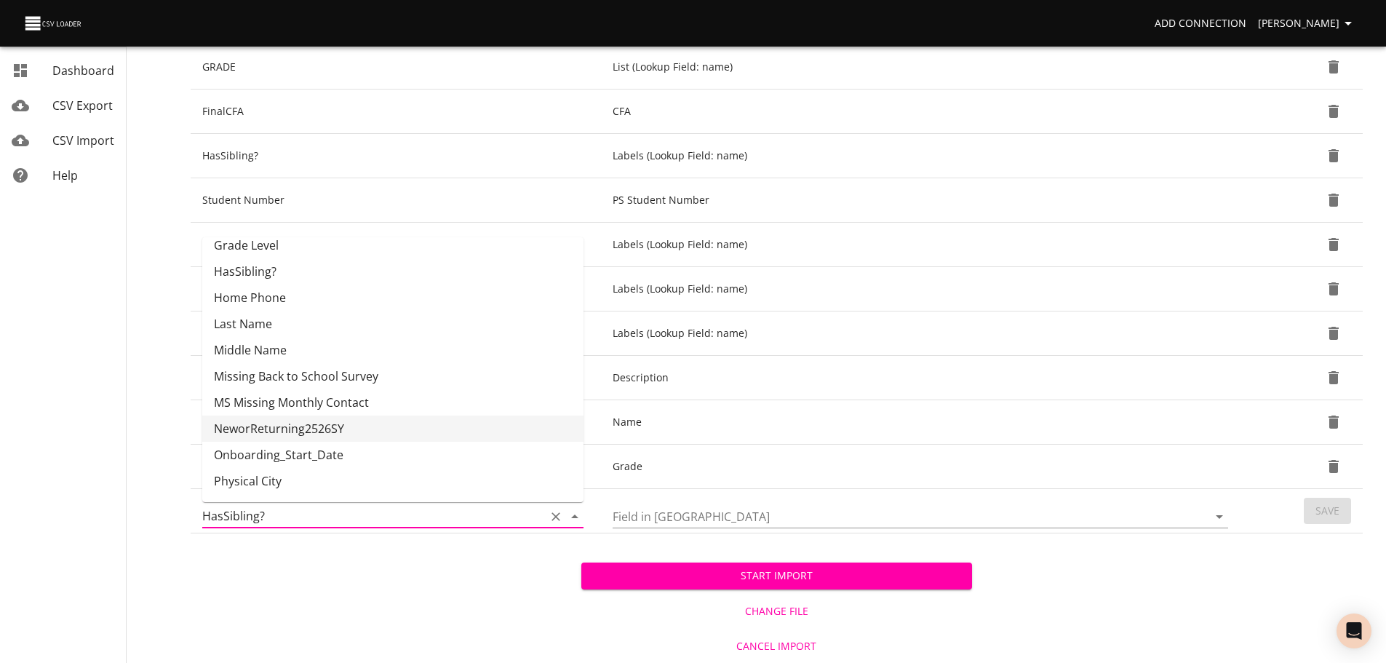
click at [492, 424] on li "NeworReturning2526SY" at bounding box center [392, 429] width 381 height 26
type input "NeworReturning2526SY"
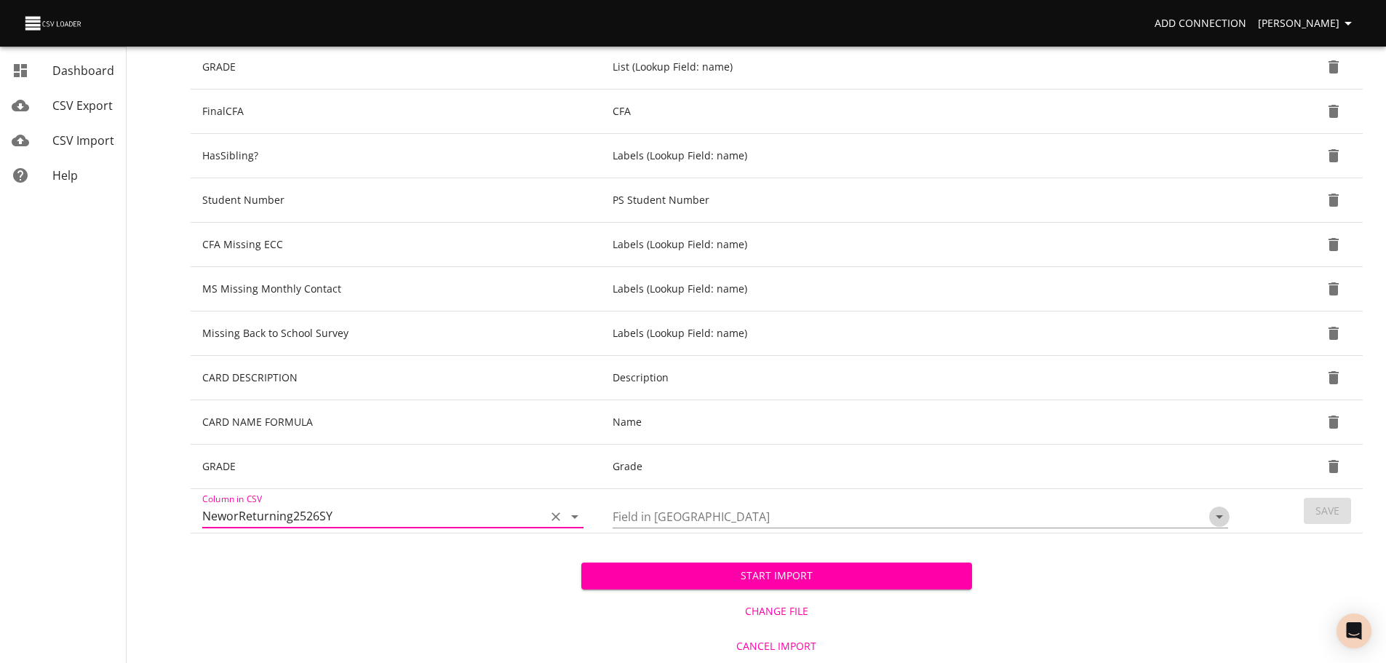
click at [1217, 520] on icon "Open" at bounding box center [1219, 516] width 17 height 17
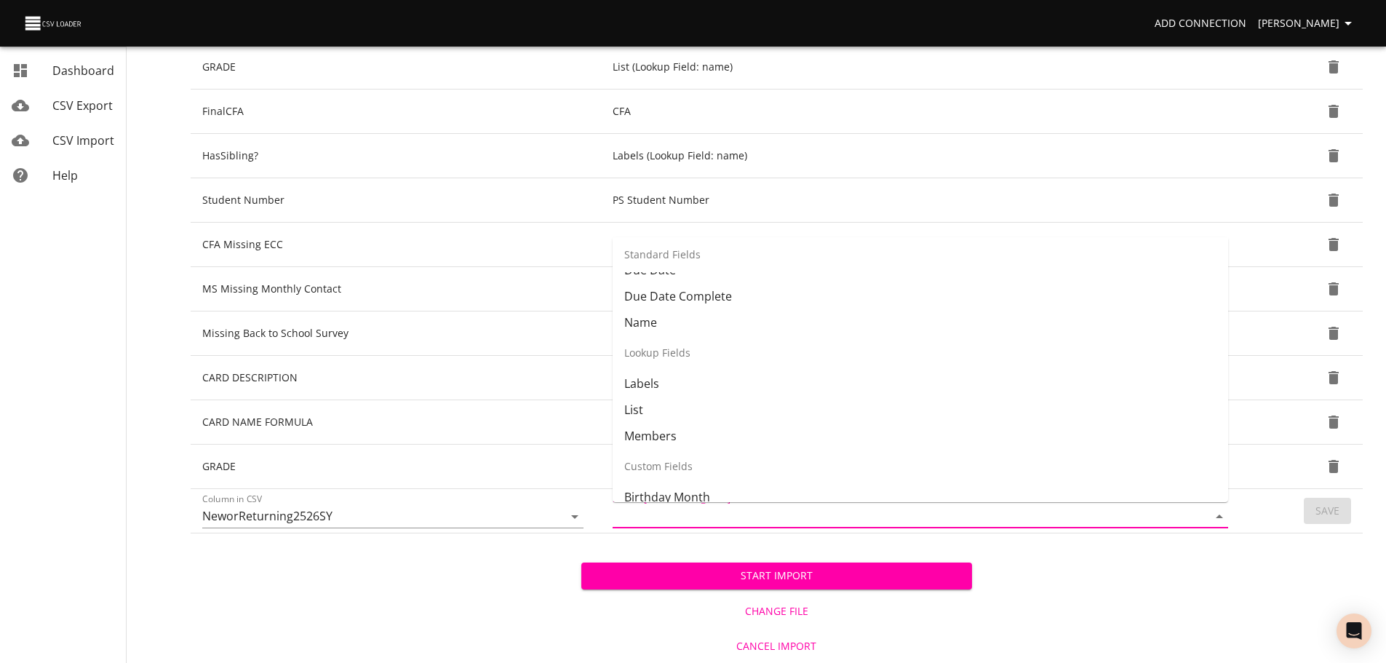
scroll to position [125, 0]
click at [1025, 392] on li "Labels" at bounding box center [921, 384] width 616 height 26
type input "Labels"
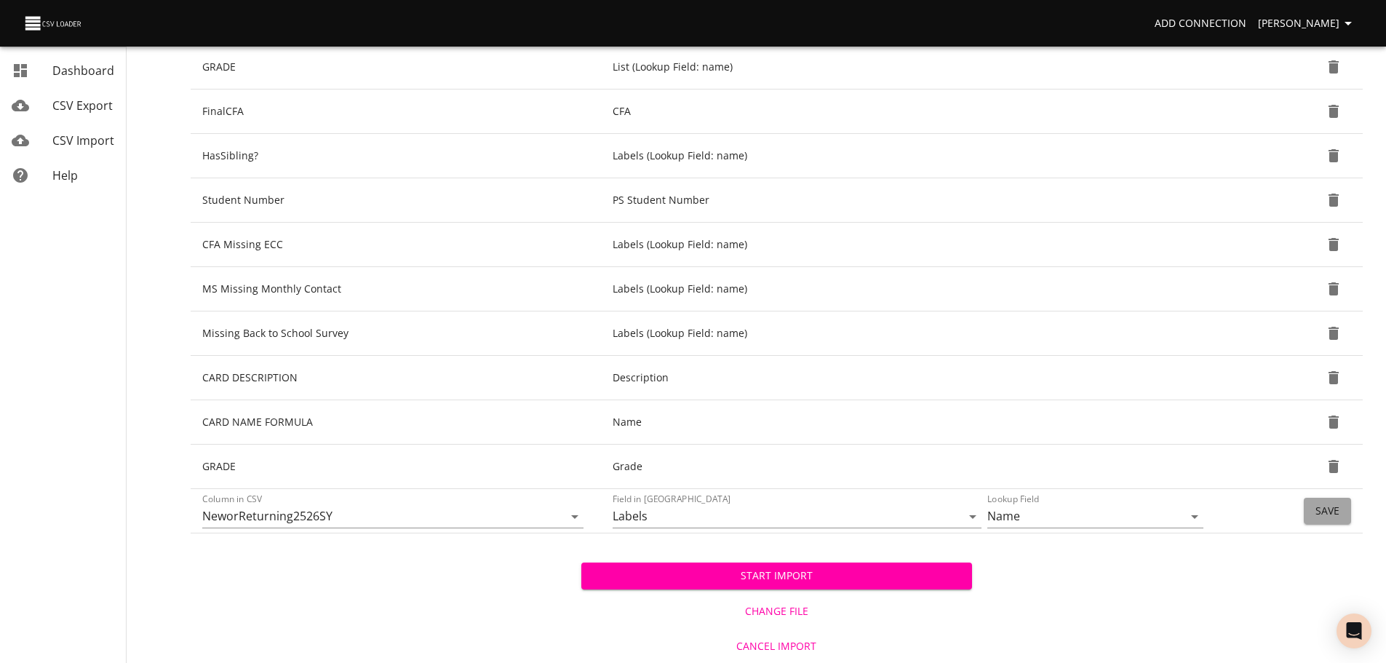
click at [1341, 509] on button "Save" at bounding box center [1327, 511] width 47 height 27
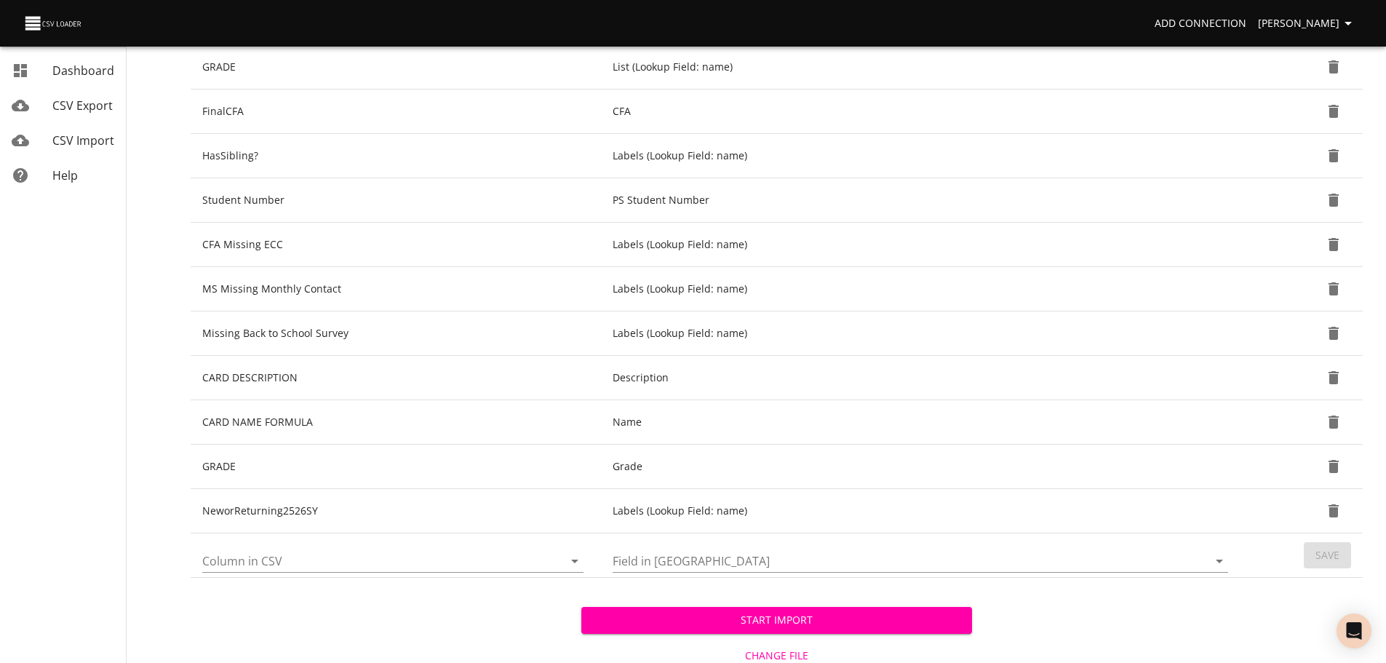
click at [571, 562] on icon "Open" at bounding box center [574, 560] width 17 height 17
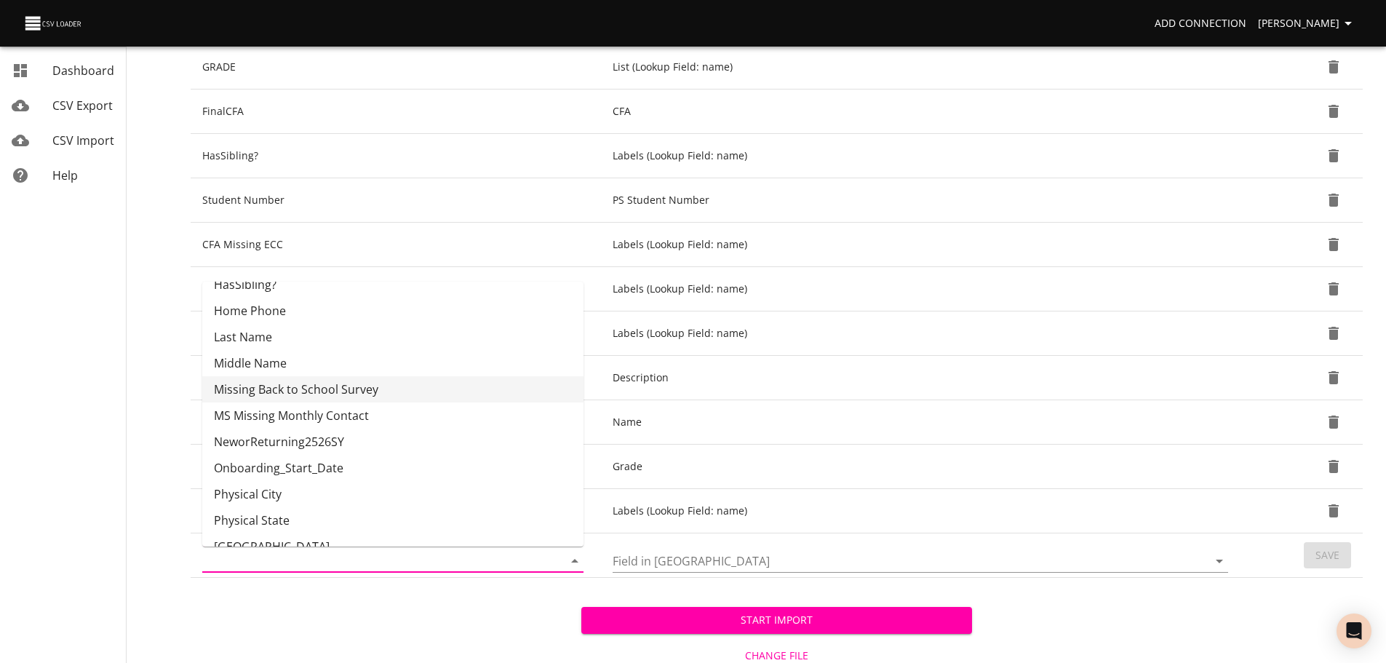
scroll to position [306, 0]
click at [496, 472] on li "Onboarding_Start_Date" at bounding box center [392, 466] width 381 height 26
type input "Onboarding_Start_Date"
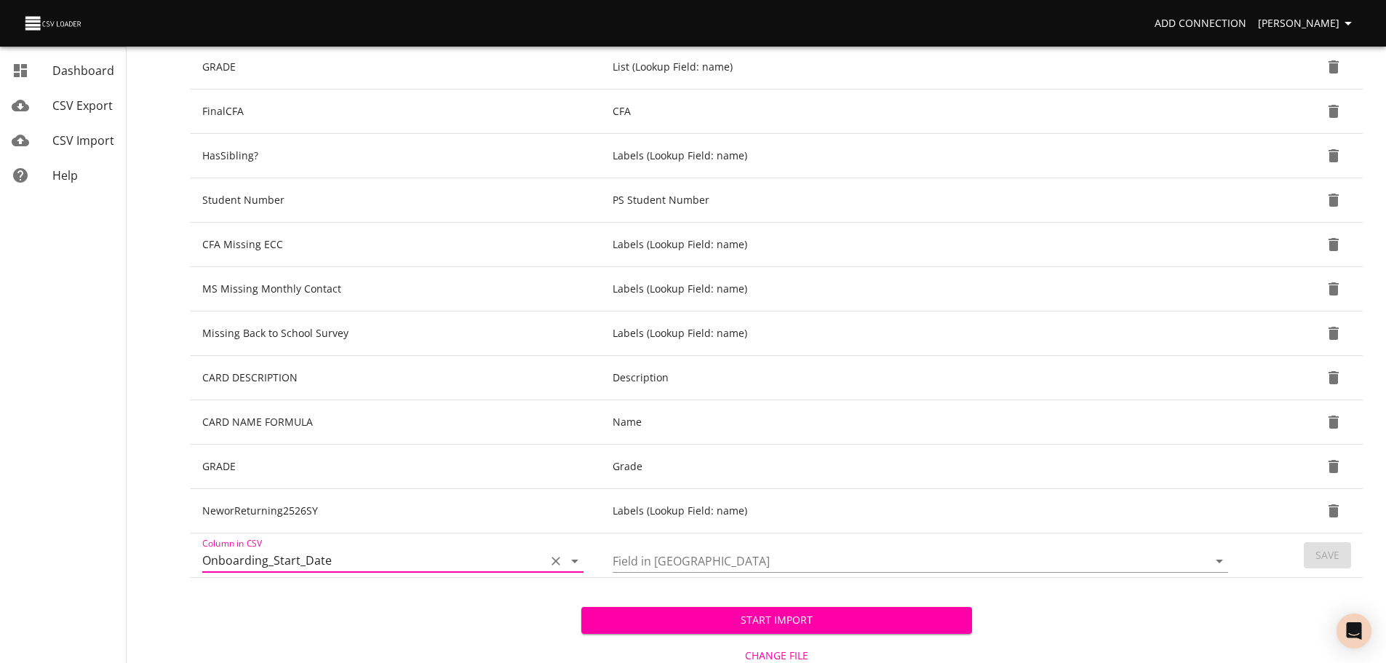
click at [1215, 563] on icon "Open" at bounding box center [1219, 560] width 17 height 17
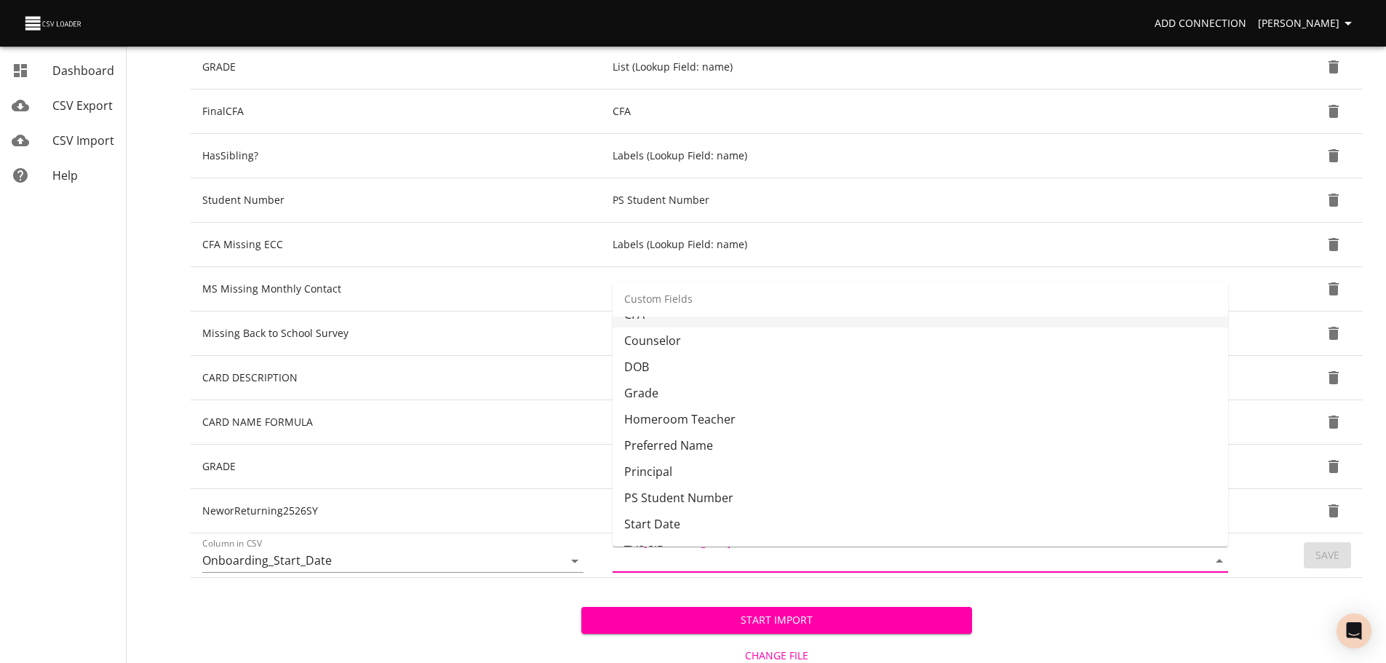
scroll to position [402, 0]
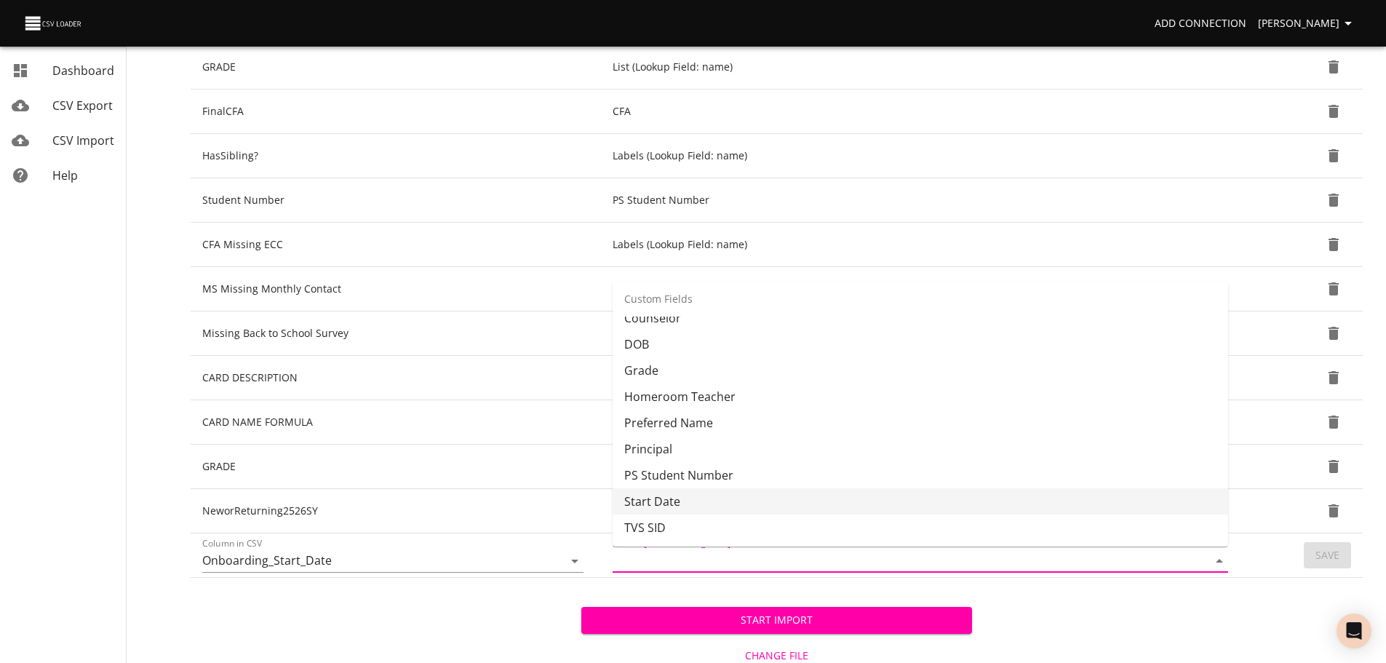
click at [1050, 492] on li "Start Date" at bounding box center [921, 501] width 616 height 26
type input "Start Date"
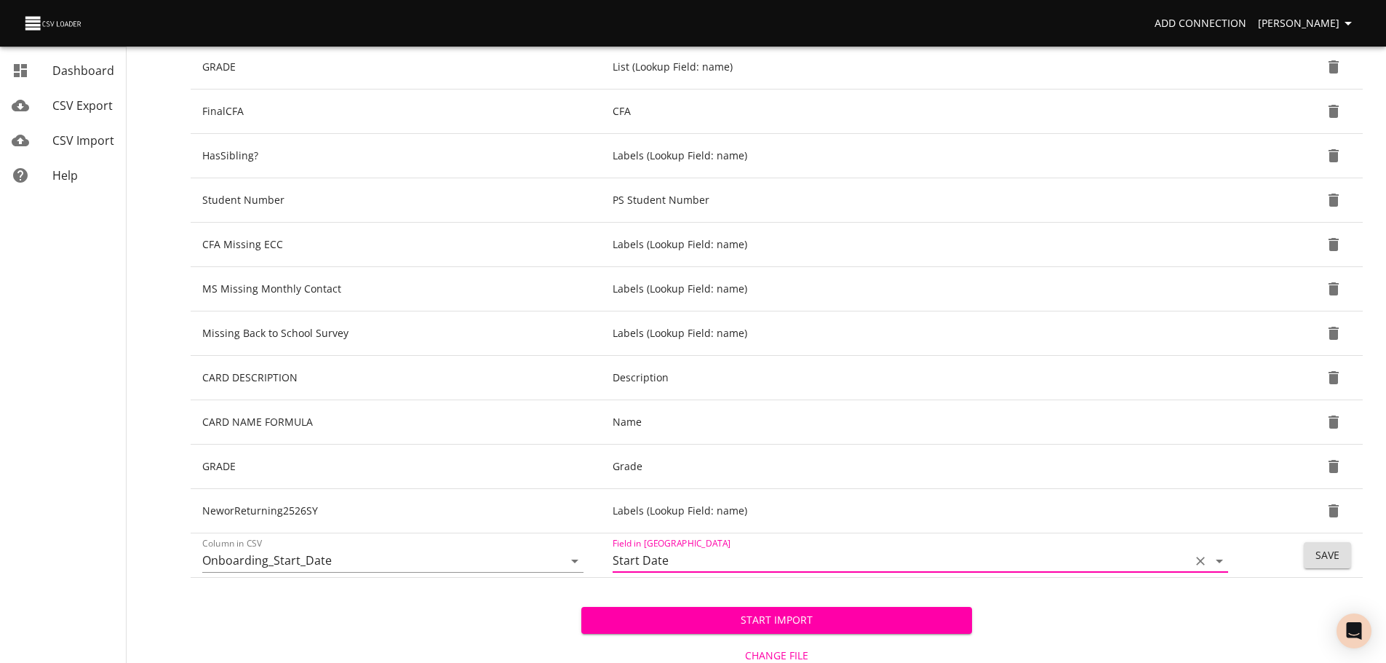
click at [1336, 557] on span "Save" at bounding box center [1328, 556] width 24 height 18
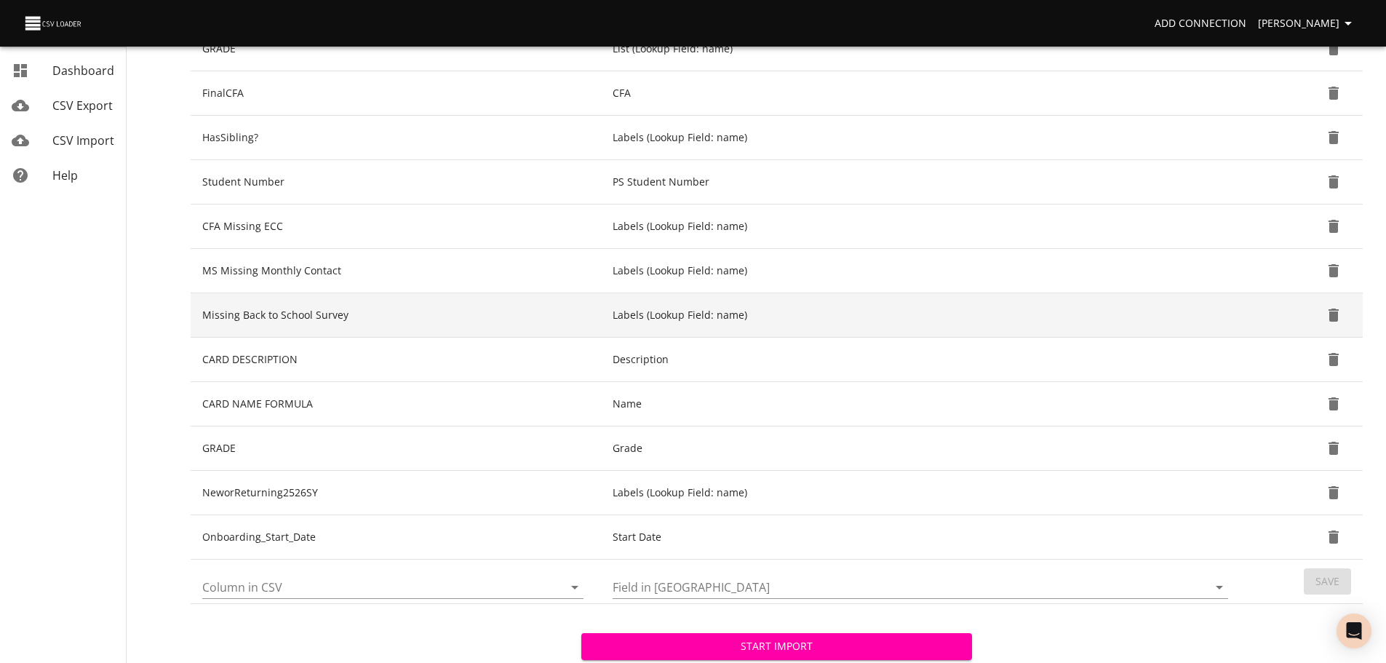
scroll to position [429, 0]
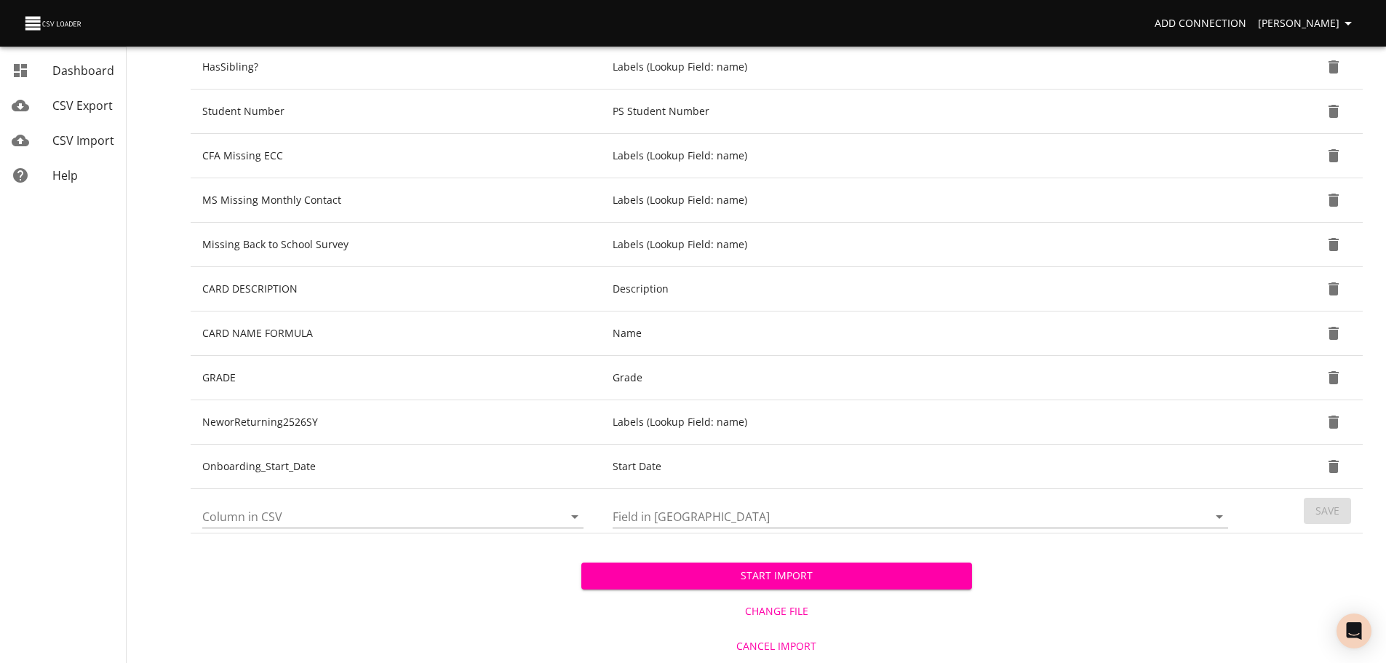
click at [574, 515] on icon "Open" at bounding box center [574, 516] width 17 height 17
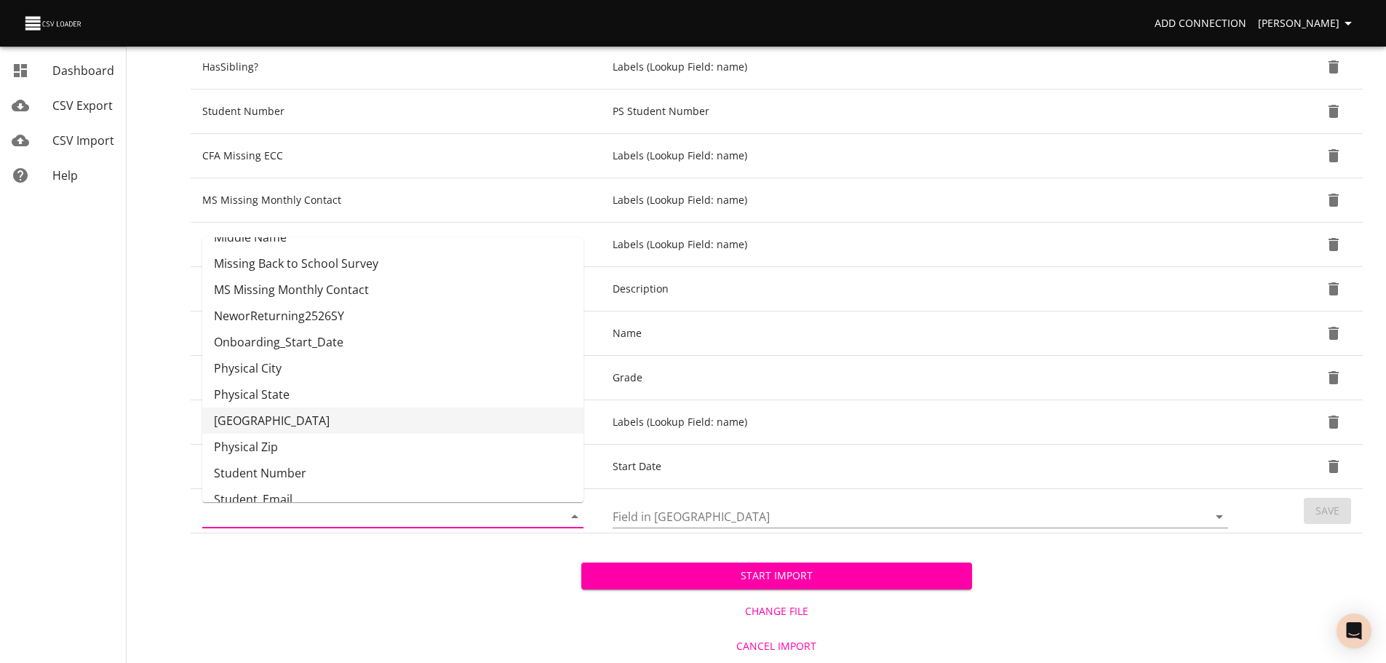
scroll to position [402, 0]
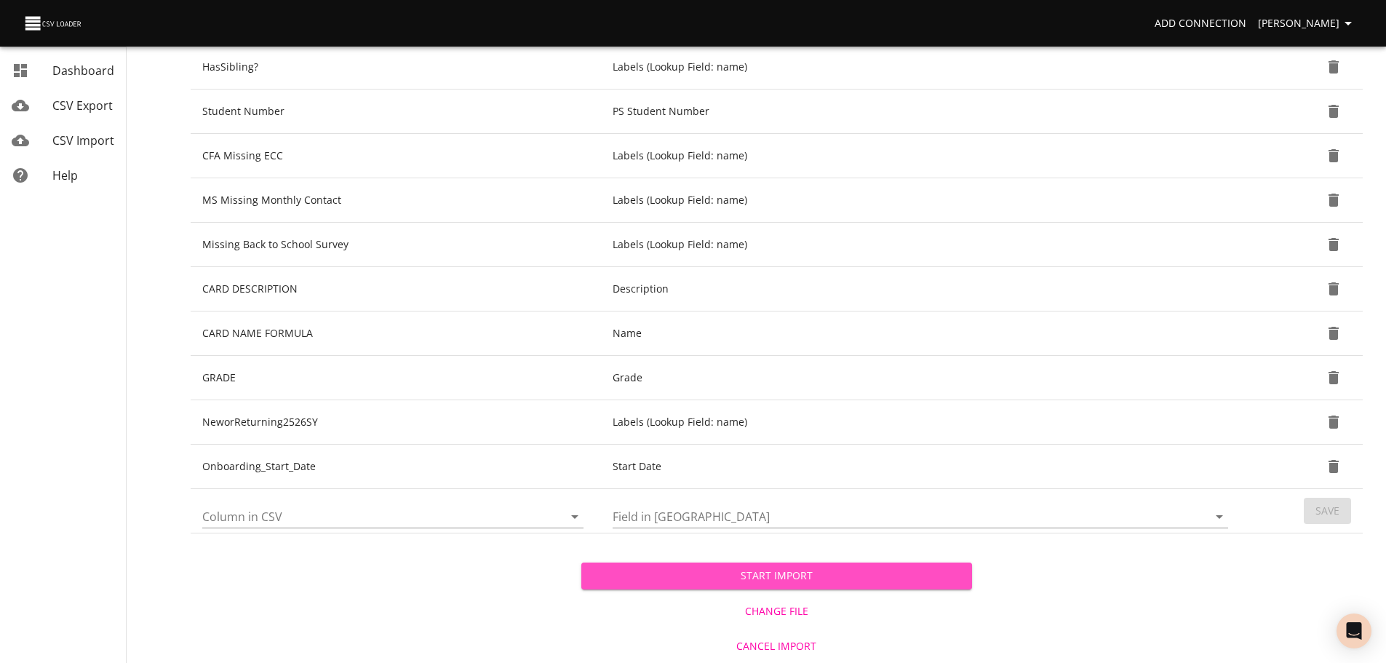
click at [796, 576] on span "Start Import" at bounding box center [777, 576] width 368 height 18
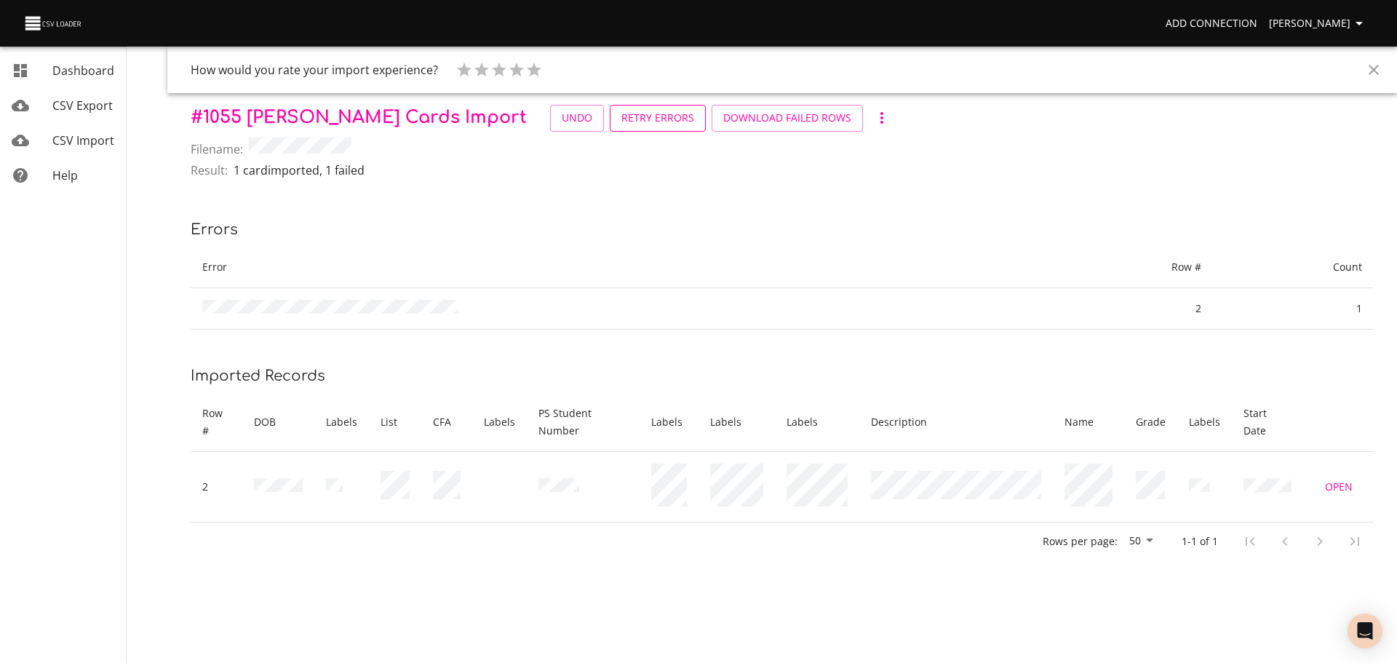
click at [622, 120] on span "Retry Errors" at bounding box center [658, 118] width 73 height 18
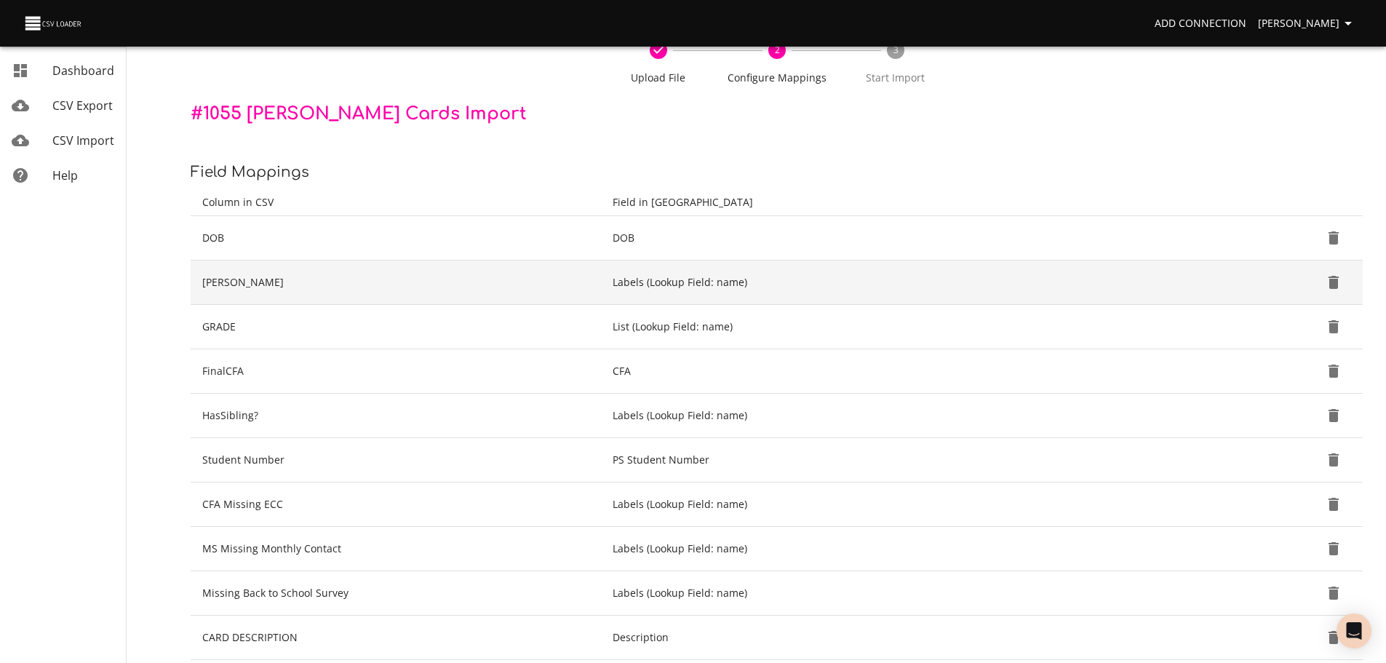
scroll to position [82, 0]
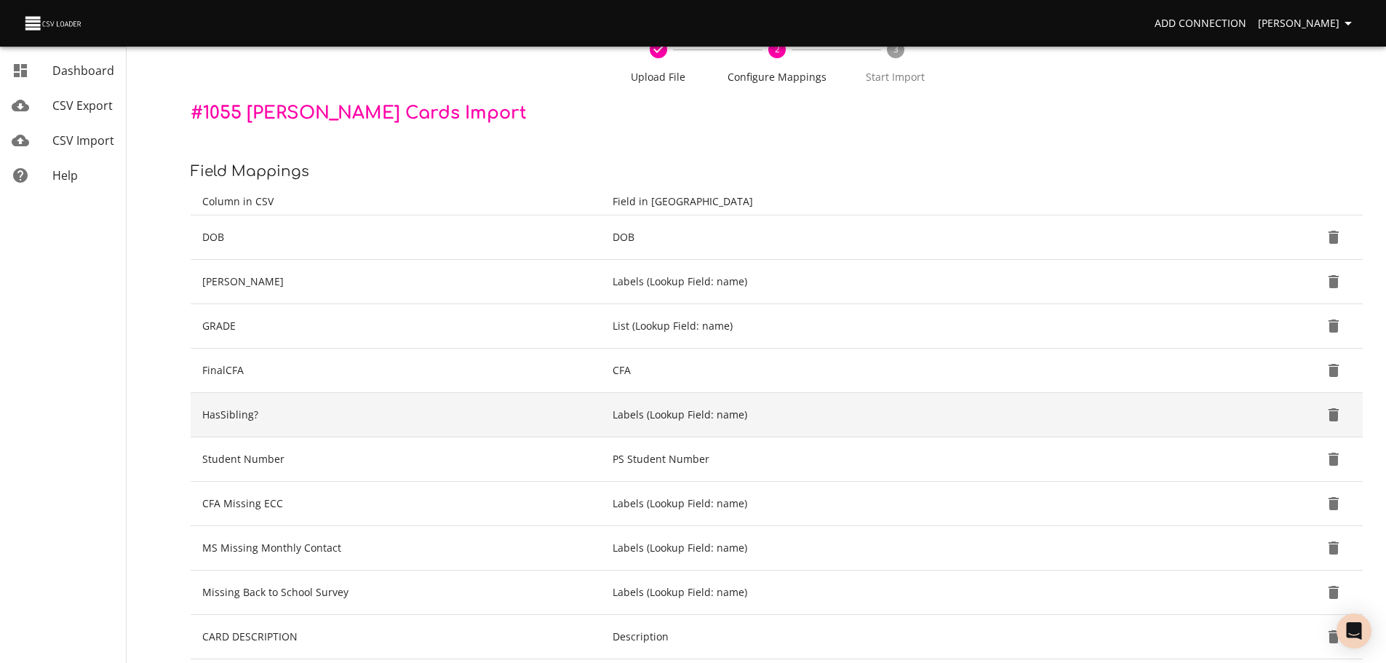
click at [1328, 419] on icon "Delete" at bounding box center [1333, 414] width 17 height 17
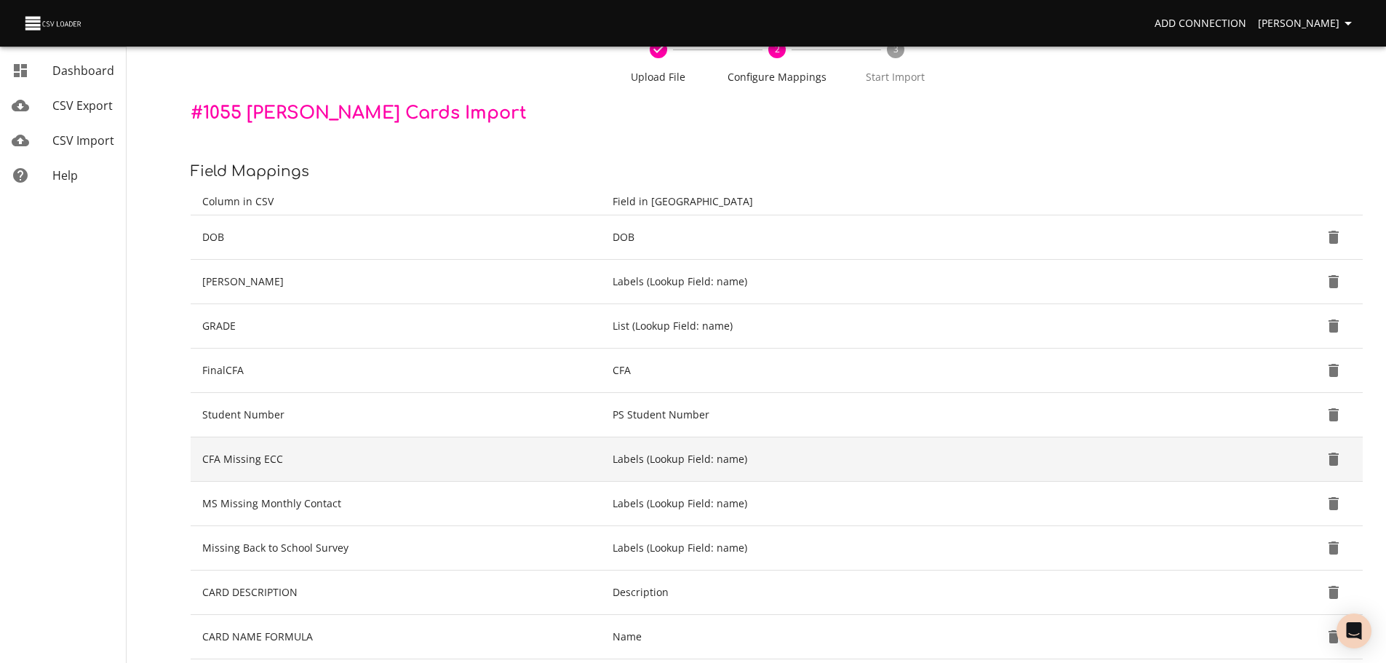
scroll to position [314, 0]
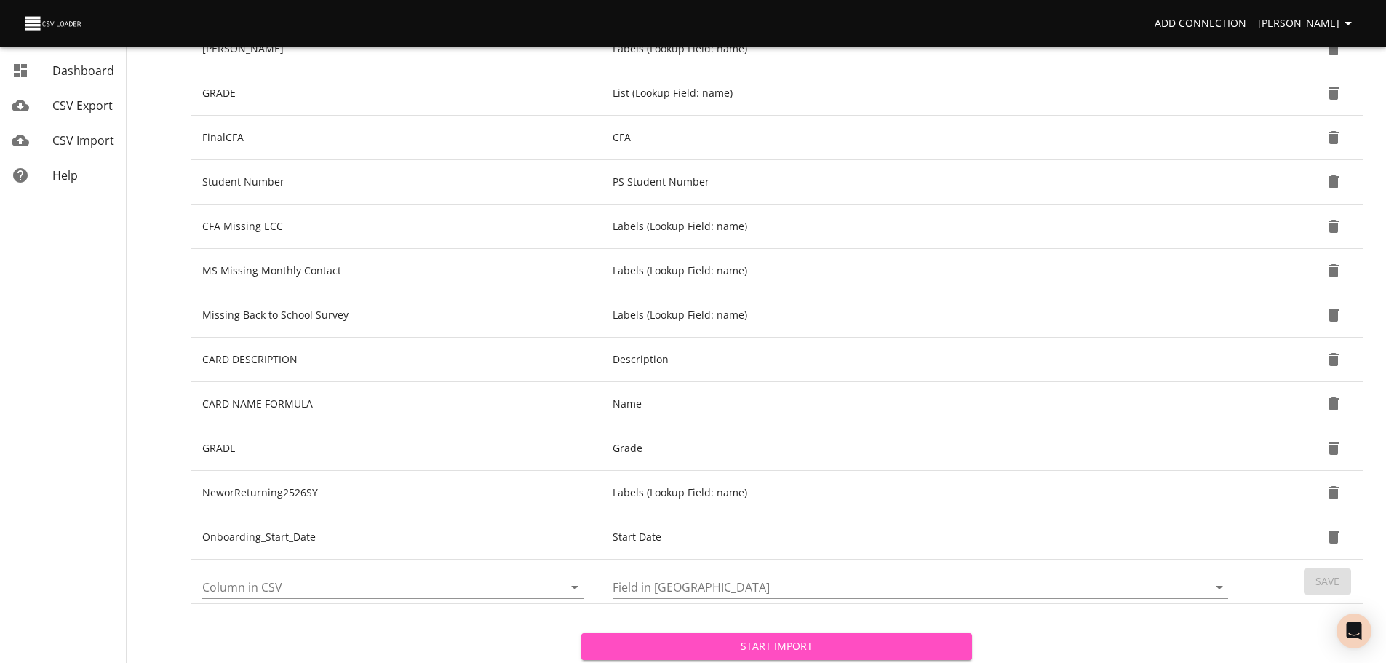
click at [913, 650] on span "Start Import" at bounding box center [777, 647] width 368 height 18
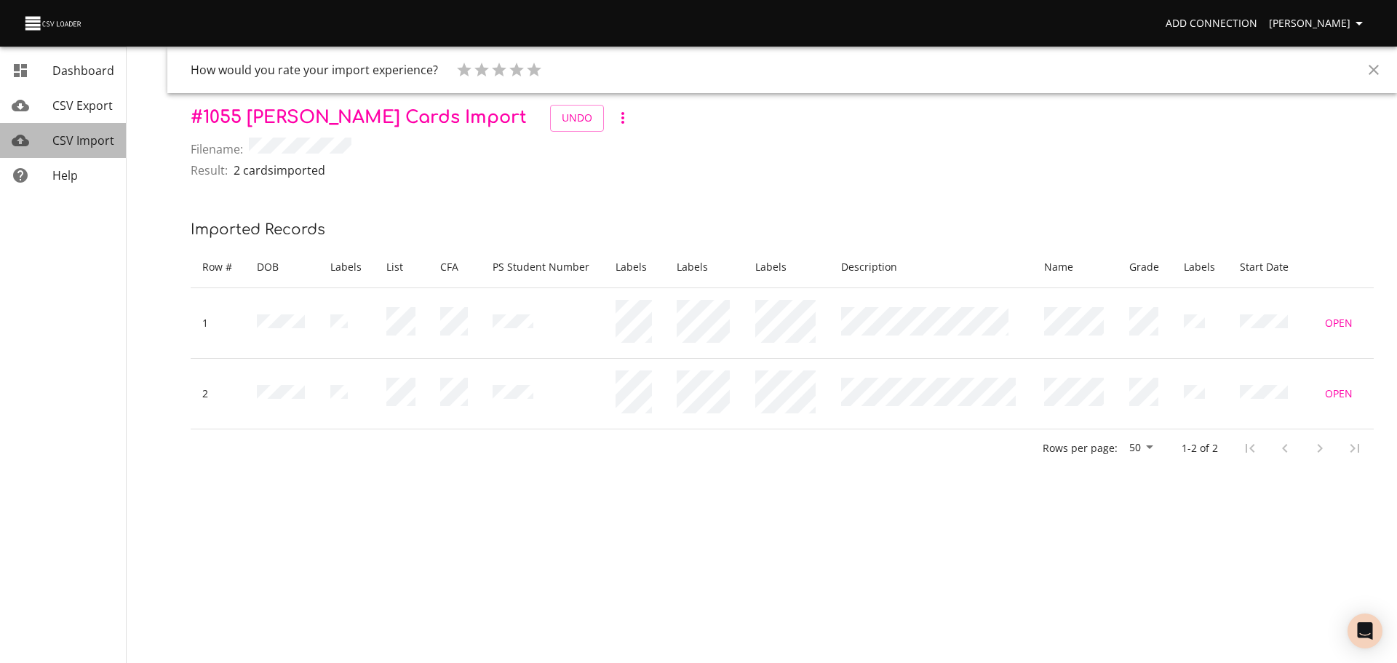
click at [68, 132] on div "CSV Import" at bounding box center [83, 140] width 62 height 17
